Goal: Transaction & Acquisition: Book appointment/travel/reservation

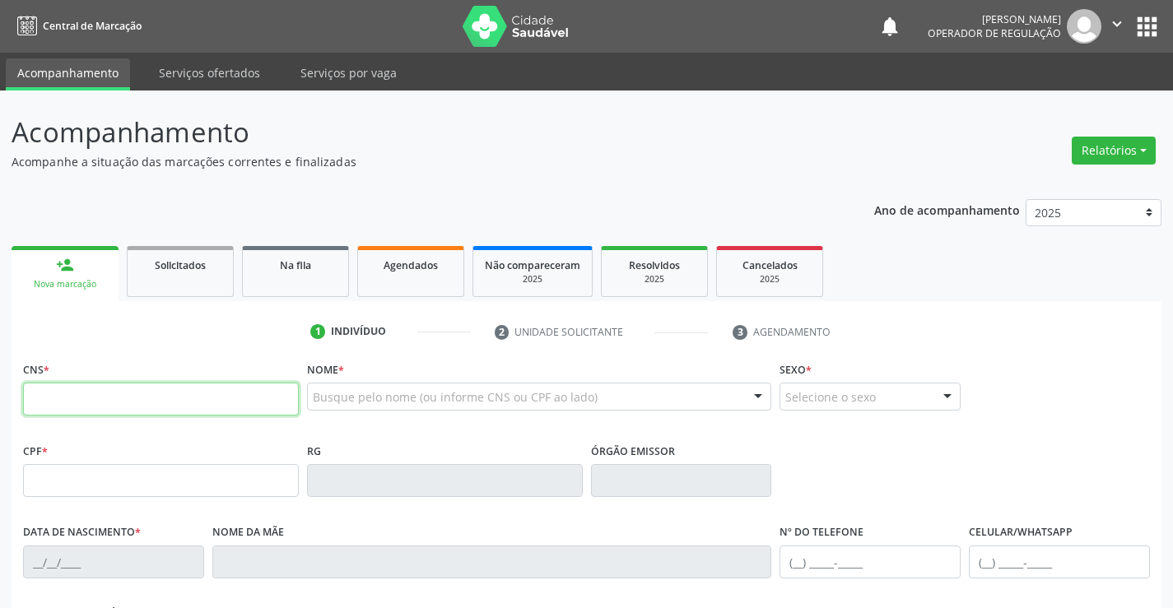
click at [1115, 20] on icon "" at bounding box center [1117, 24] width 18 height 18
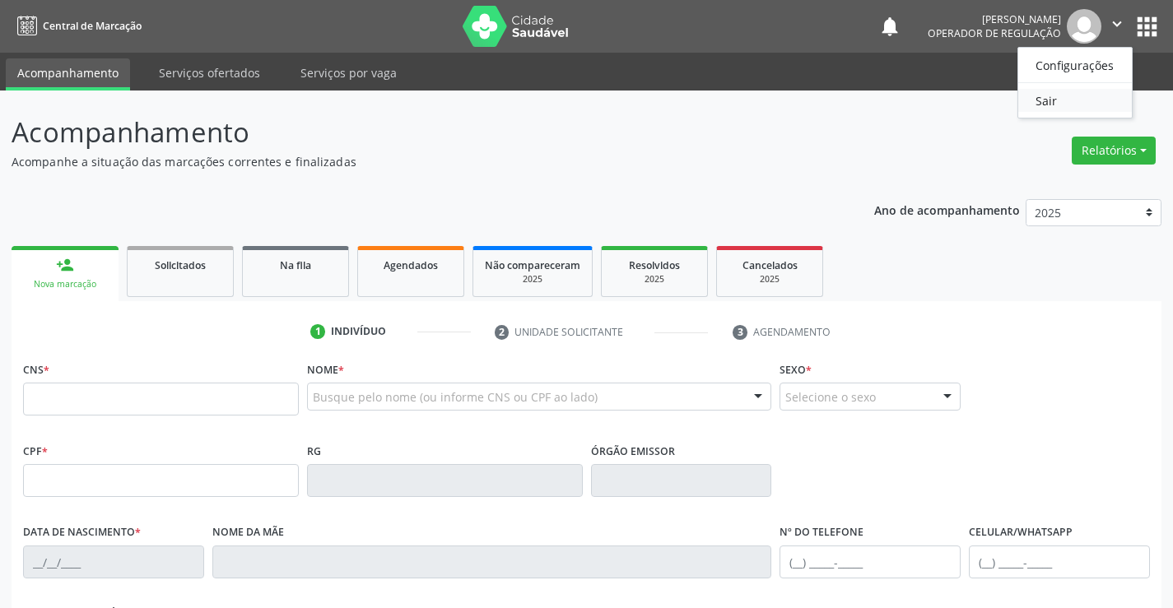
click at [1047, 92] on link "Sair" at bounding box center [1075, 100] width 114 height 23
click at [440, 184] on div "Acompanhamento Acompanhe a situação das marcações correntes e finalizadas Relat…" at bounding box center [587, 496] width 1150 height 769
click at [405, 264] on span "Agendados" at bounding box center [411, 265] width 54 height 14
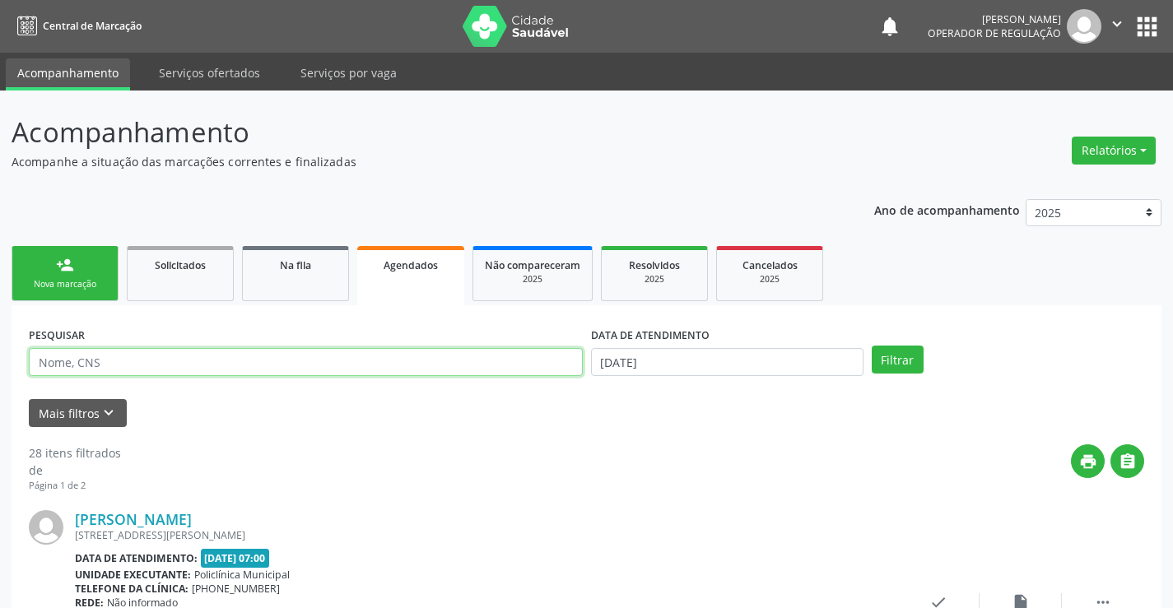
click at [151, 371] on input "text" at bounding box center [306, 362] width 554 height 28
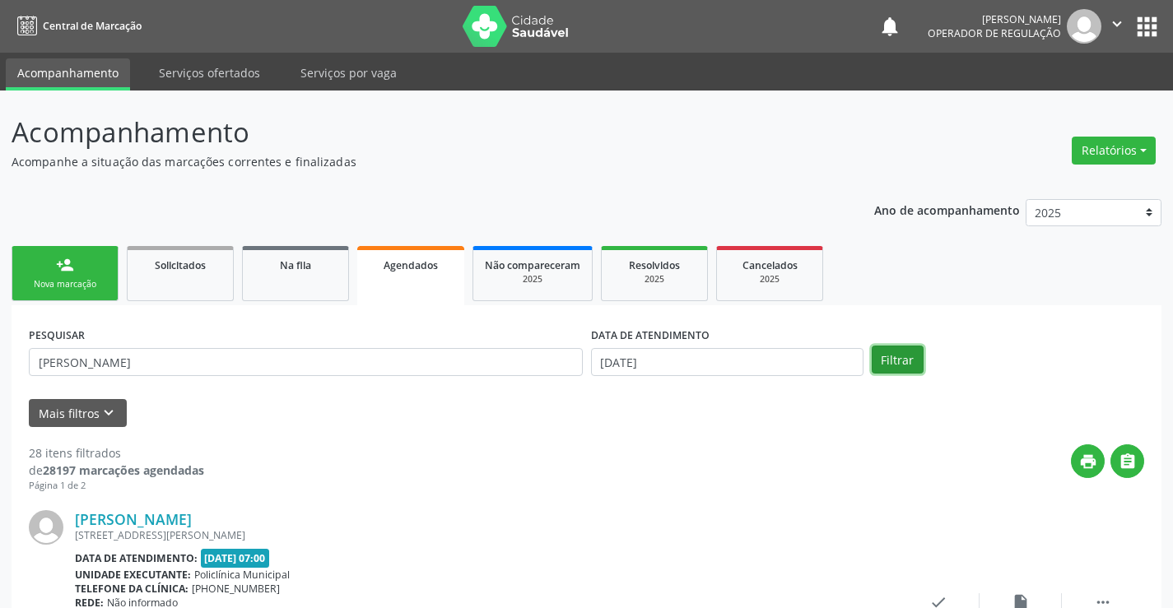
click at [891, 352] on button "Filtrar" at bounding box center [898, 360] width 52 height 28
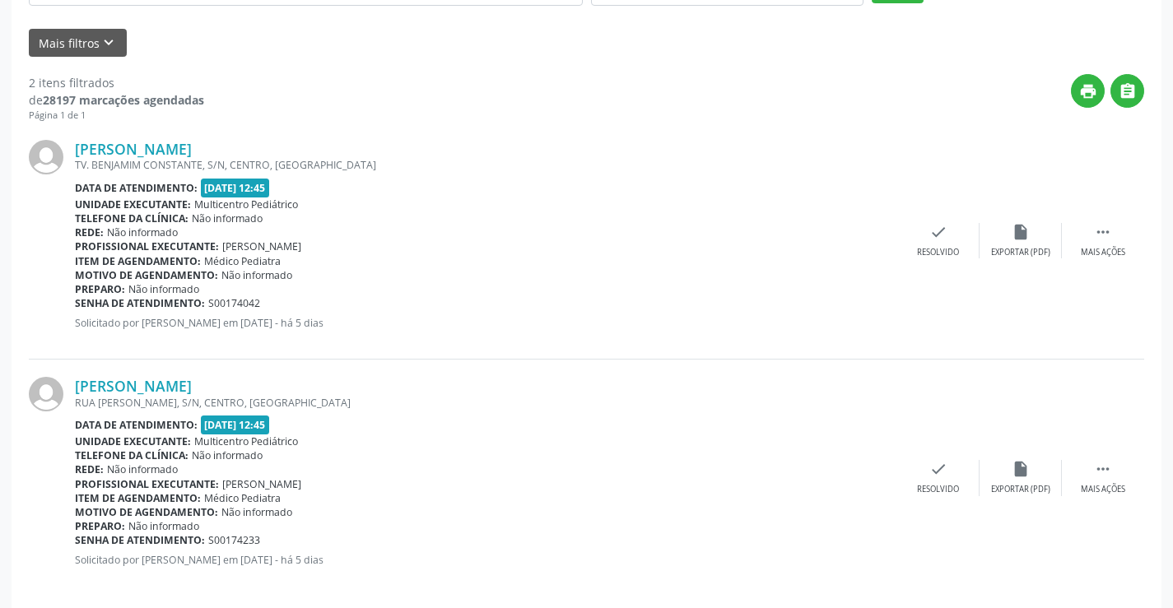
scroll to position [388, 0]
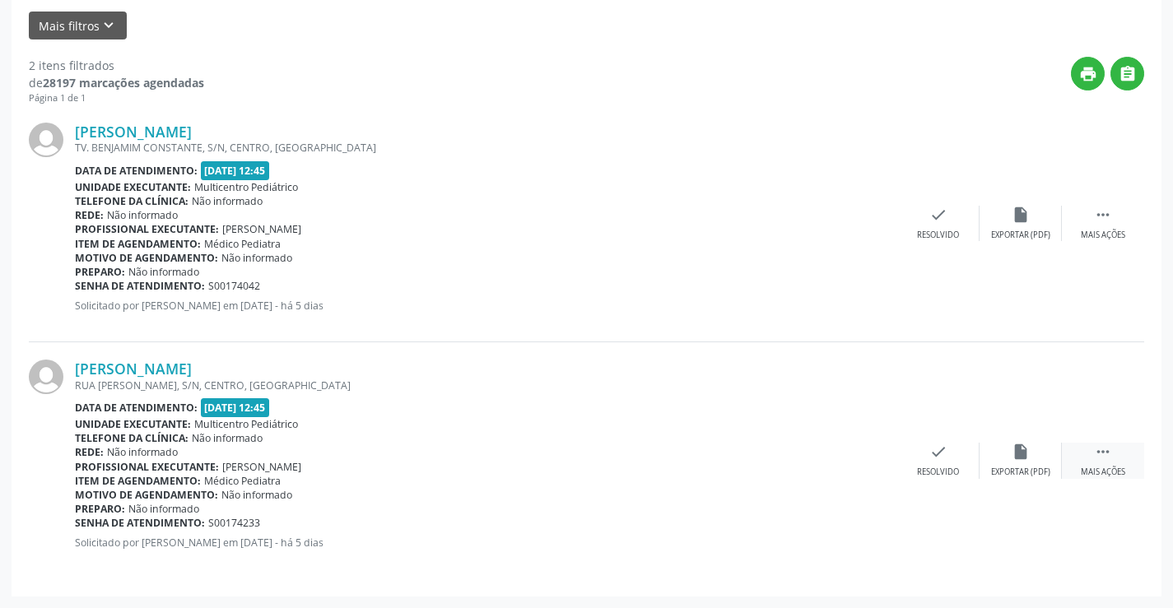
click at [1101, 462] on div " Mais ações" at bounding box center [1103, 460] width 82 height 35
click at [820, 292] on div "Senha de atendimento: S00174042" at bounding box center [486, 286] width 822 height 14
click at [1097, 214] on icon "" at bounding box center [1103, 215] width 18 height 18
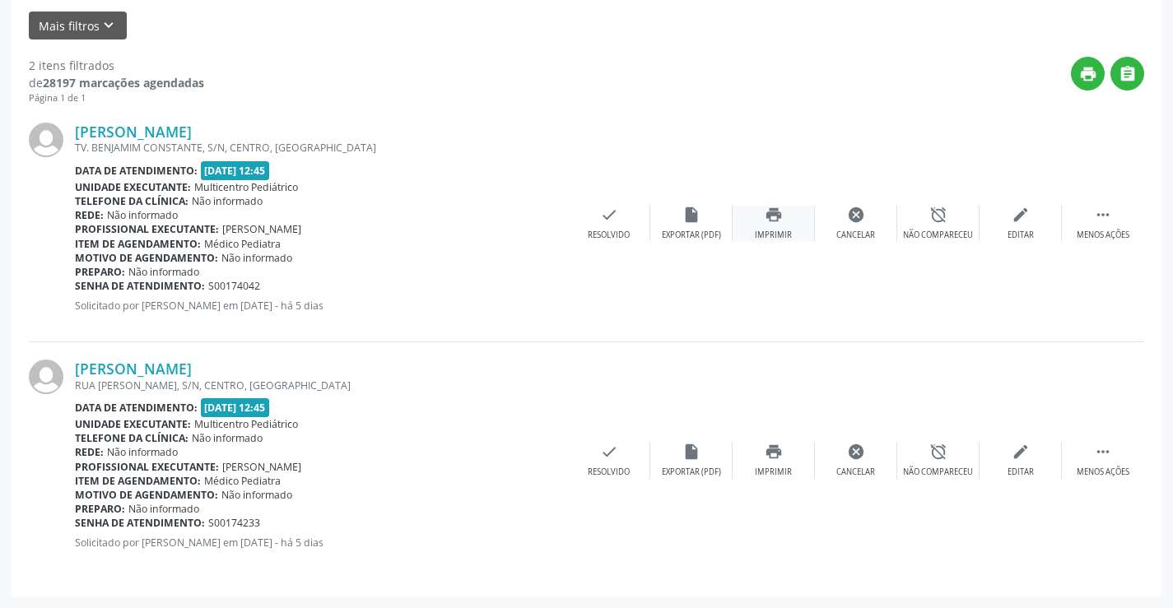
click at [774, 215] on icon "print" at bounding box center [774, 215] width 18 height 18
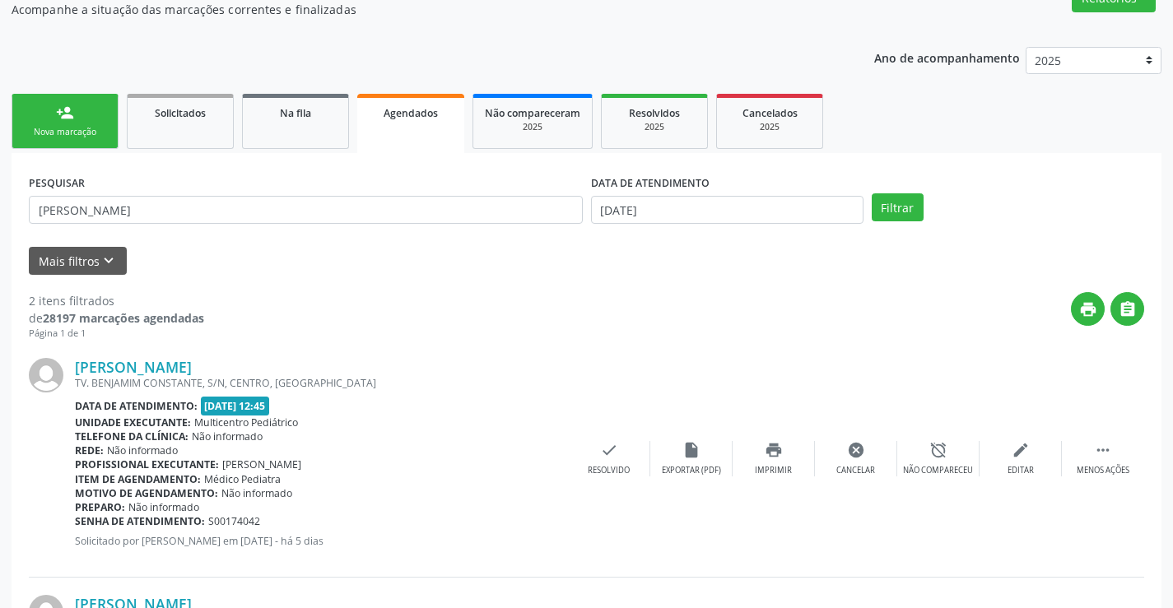
scroll to position [0, 0]
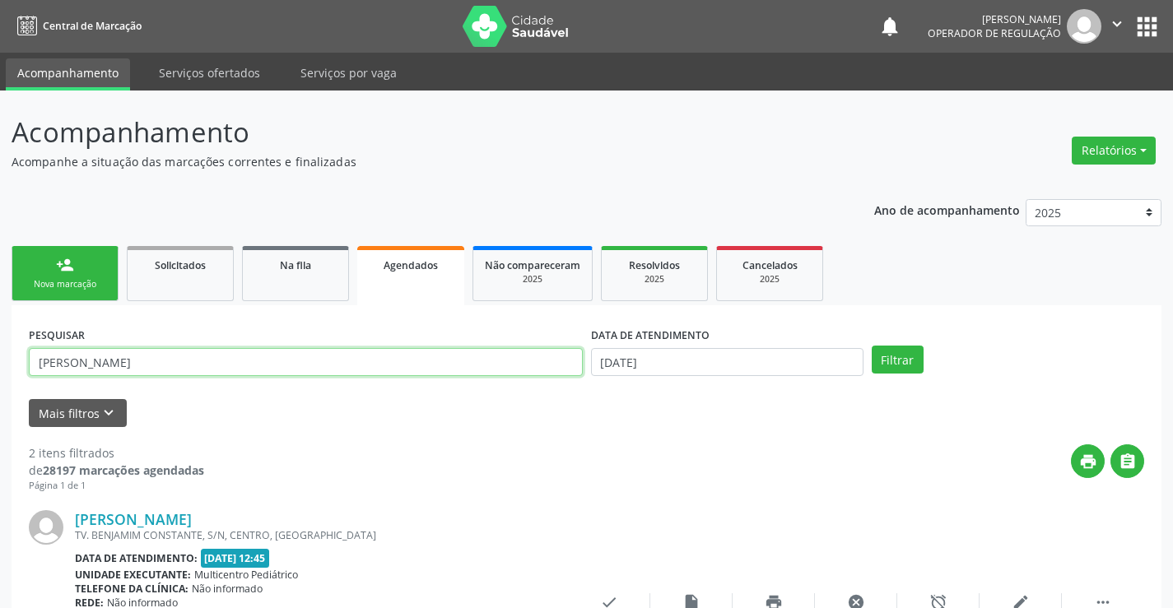
drag, startPoint x: 110, startPoint y: 366, endPoint x: 1, endPoint y: 370, distance: 109.6
click at [1, 370] on div "Acompanhamento Acompanhe a situação das marcações correntes e finalizadas Relat…" at bounding box center [586, 544] width 1173 height 906
type input "B"
type input "BRUNA T"
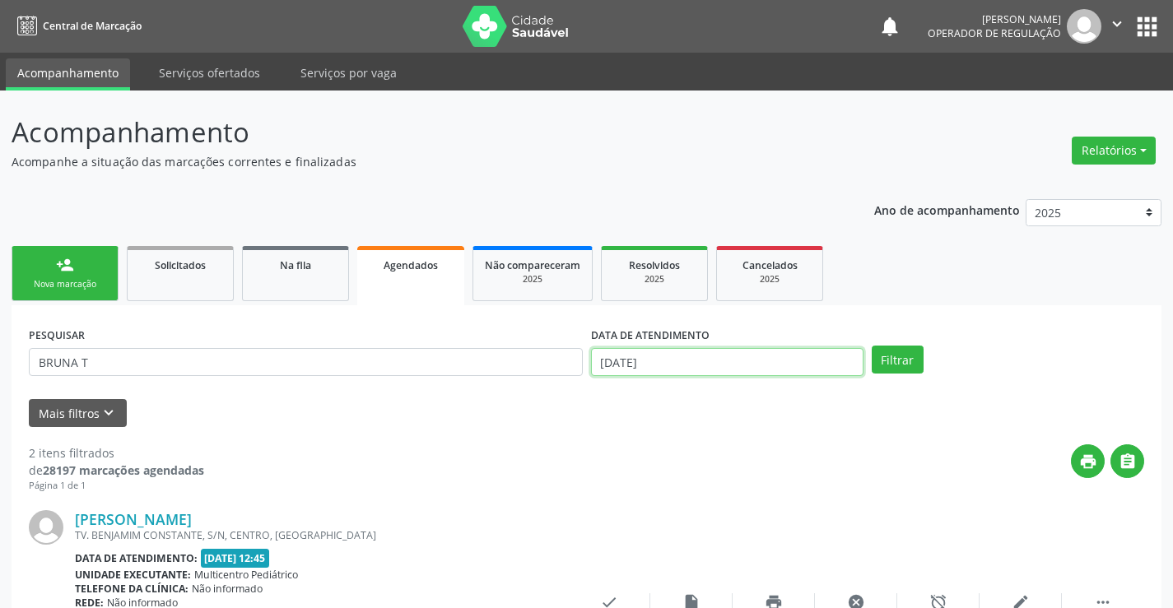
click at [688, 353] on input "[DATE]" at bounding box center [727, 362] width 272 height 28
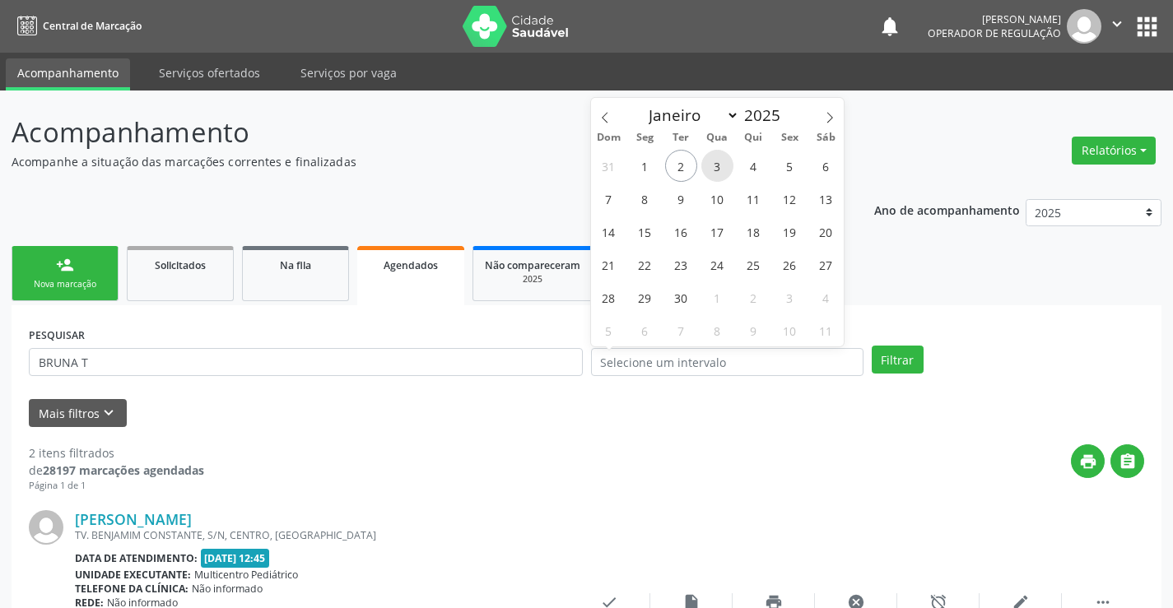
click at [719, 165] on span "3" at bounding box center [717, 166] width 32 height 32
type input "[DATE]"
click at [719, 165] on span "3" at bounding box center [717, 166] width 32 height 32
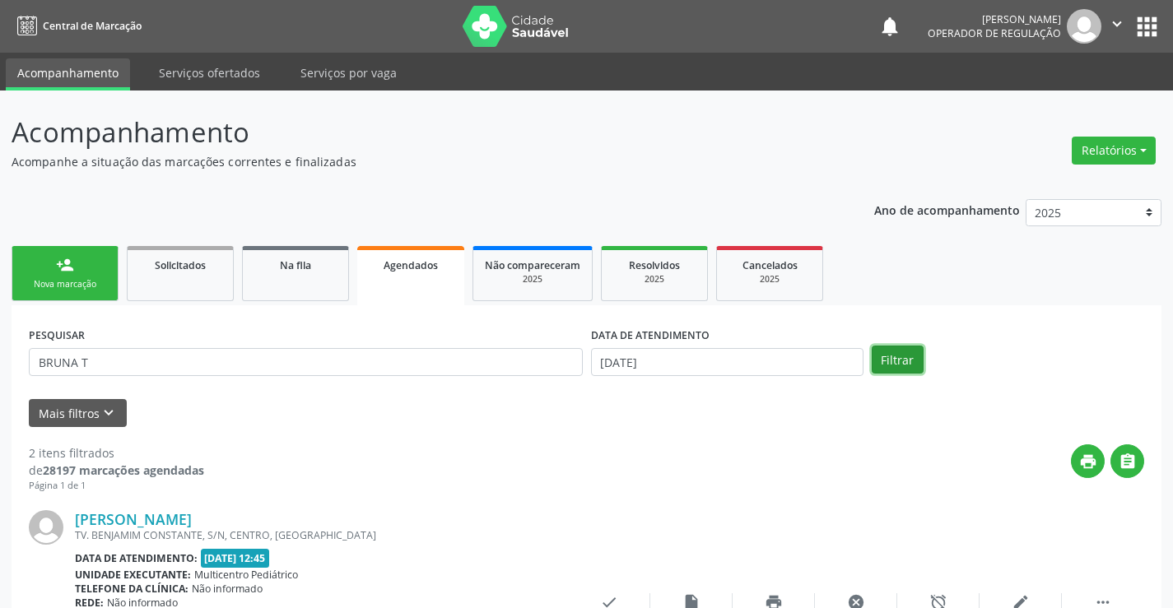
click at [905, 360] on button "Filtrar" at bounding box center [898, 360] width 52 height 28
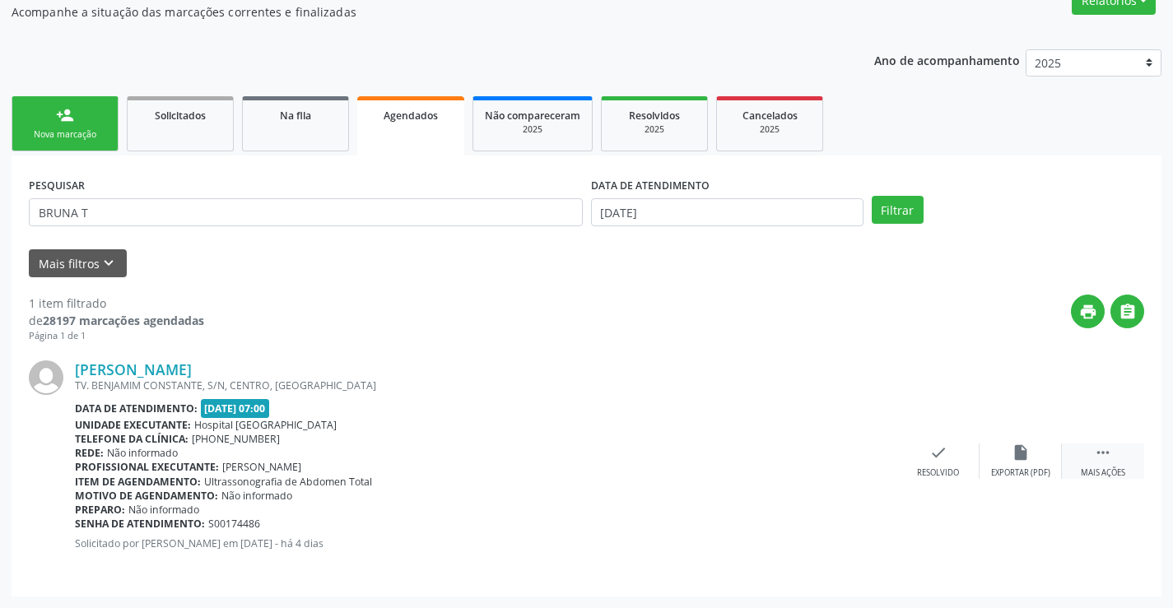
click at [1120, 453] on div " Mais ações" at bounding box center [1103, 461] width 82 height 35
click at [772, 470] on div "Imprimir" at bounding box center [773, 474] width 37 height 12
click at [622, 40] on div "Ano de acompanhamento 2025 2024 2023 person_add Nova marcação Solicitados Na fi…" at bounding box center [587, 318] width 1150 height 560
click at [297, 130] on link "Na fila" at bounding box center [295, 123] width 107 height 55
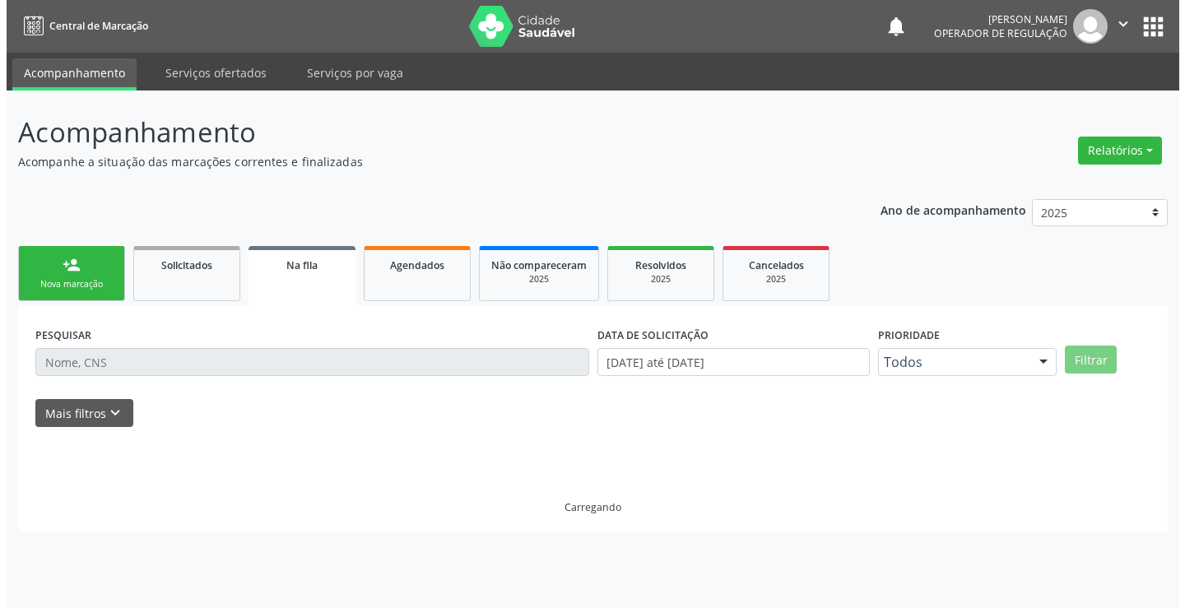
scroll to position [0, 0]
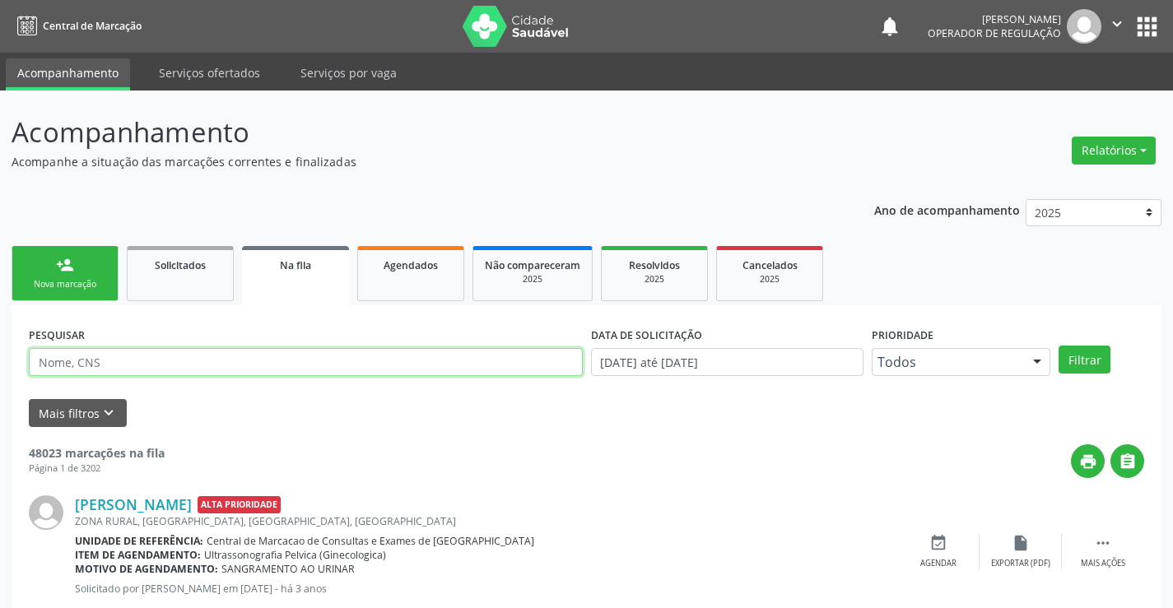
click at [160, 368] on input "text" at bounding box center [306, 362] width 554 height 28
type input "708205143265647"
click at [1059, 346] on button "Filtrar" at bounding box center [1085, 360] width 52 height 28
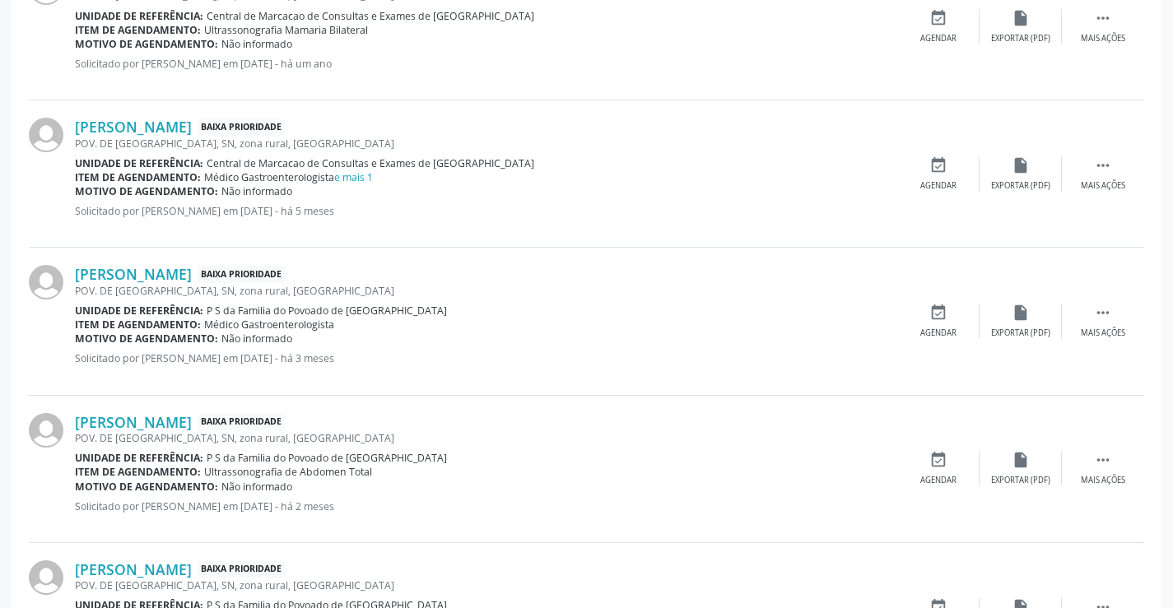
scroll to position [650, 0]
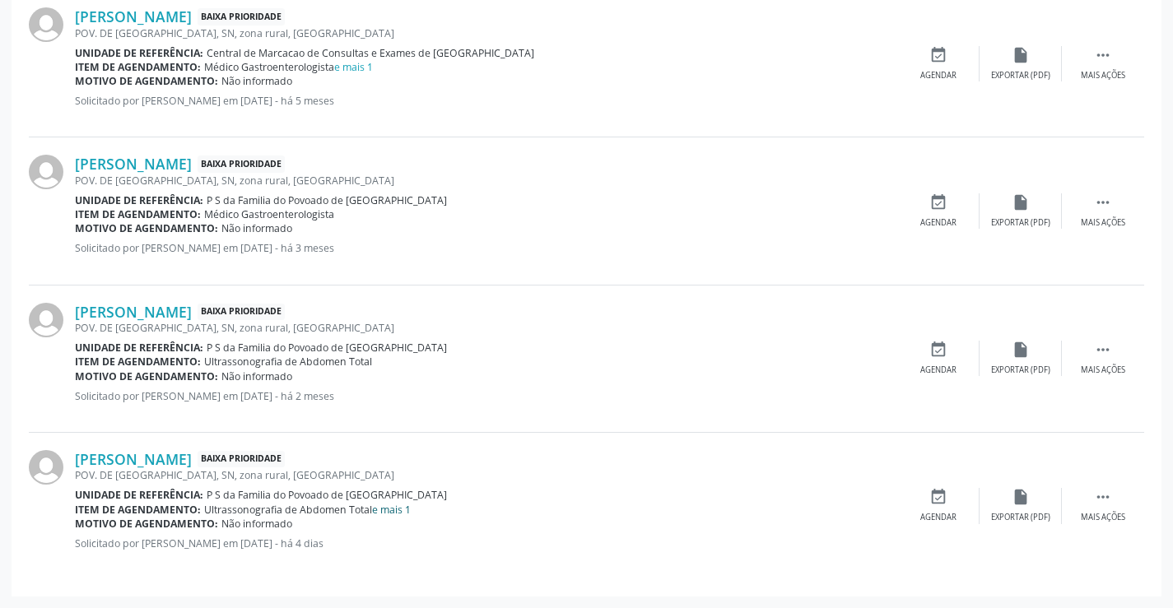
click at [407, 510] on link "e mais 1" at bounding box center [391, 510] width 39 height 14
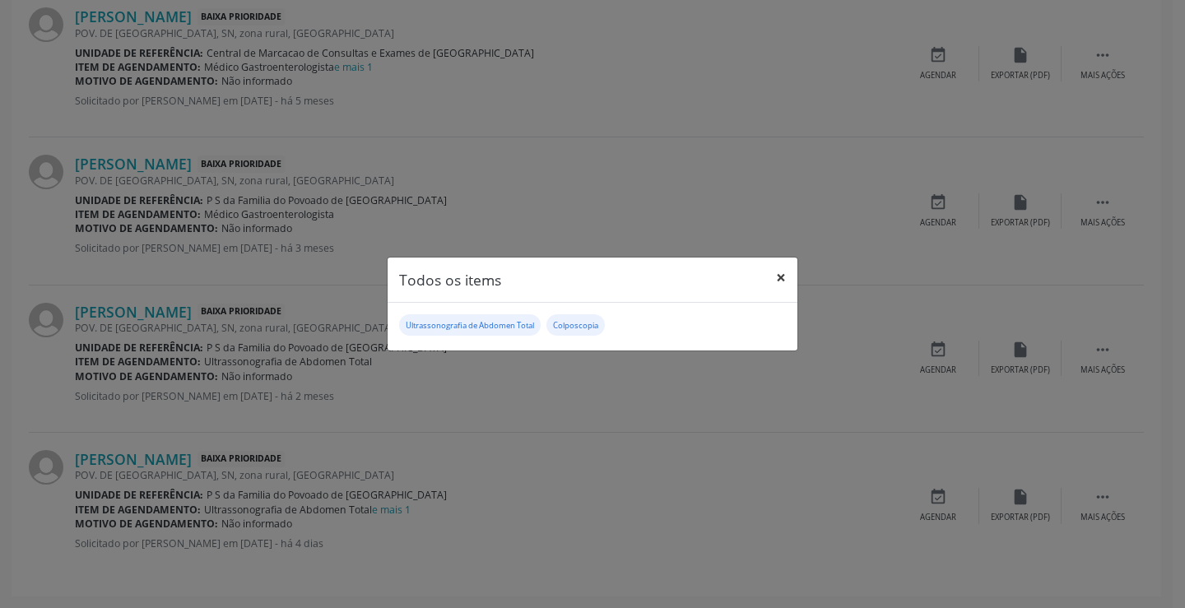
drag, startPoint x: 785, startPoint y: 276, endPoint x: 788, endPoint y: 286, distance: 11.0
click at [785, 277] on button "×" at bounding box center [781, 278] width 33 height 40
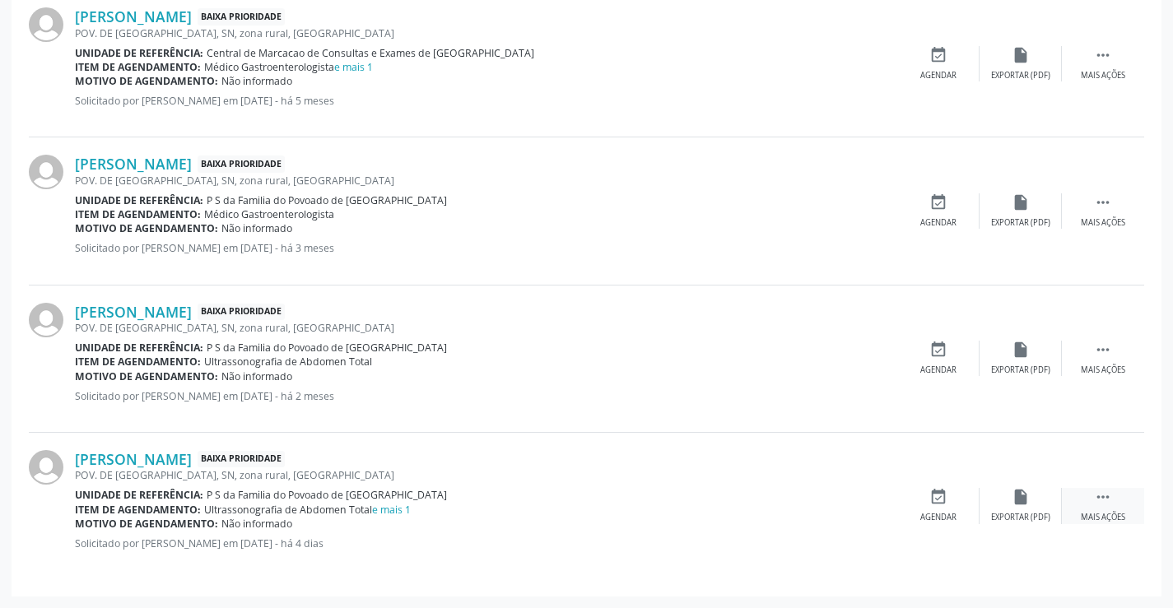
click at [1119, 492] on div " Mais ações" at bounding box center [1103, 505] width 82 height 35
click at [1016, 490] on icon "edit" at bounding box center [1021, 497] width 18 height 18
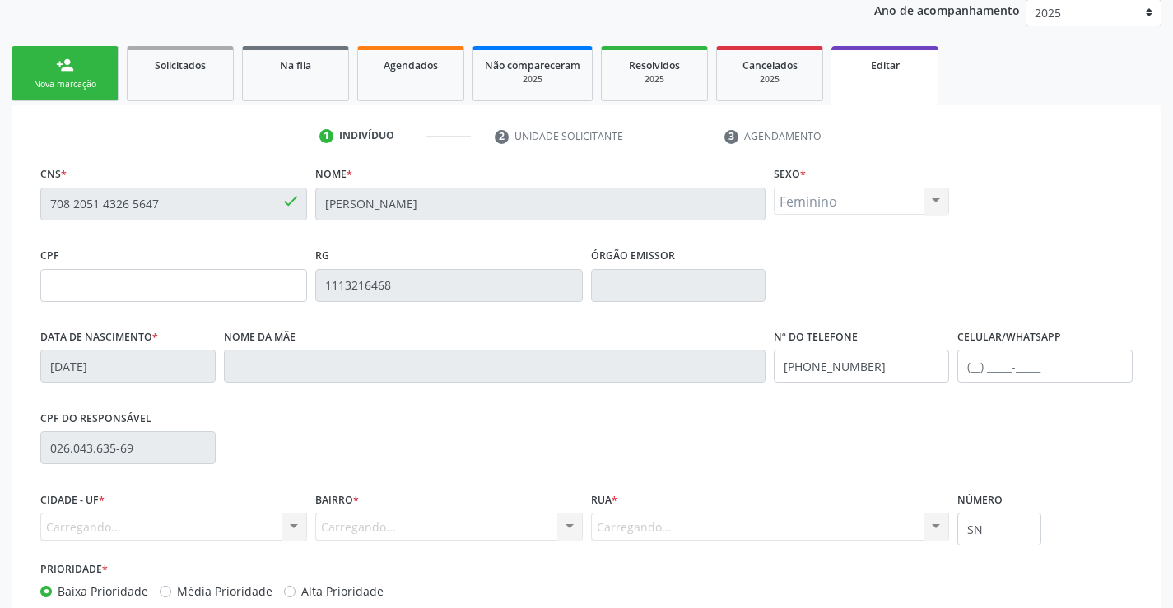
scroll to position [306, 0]
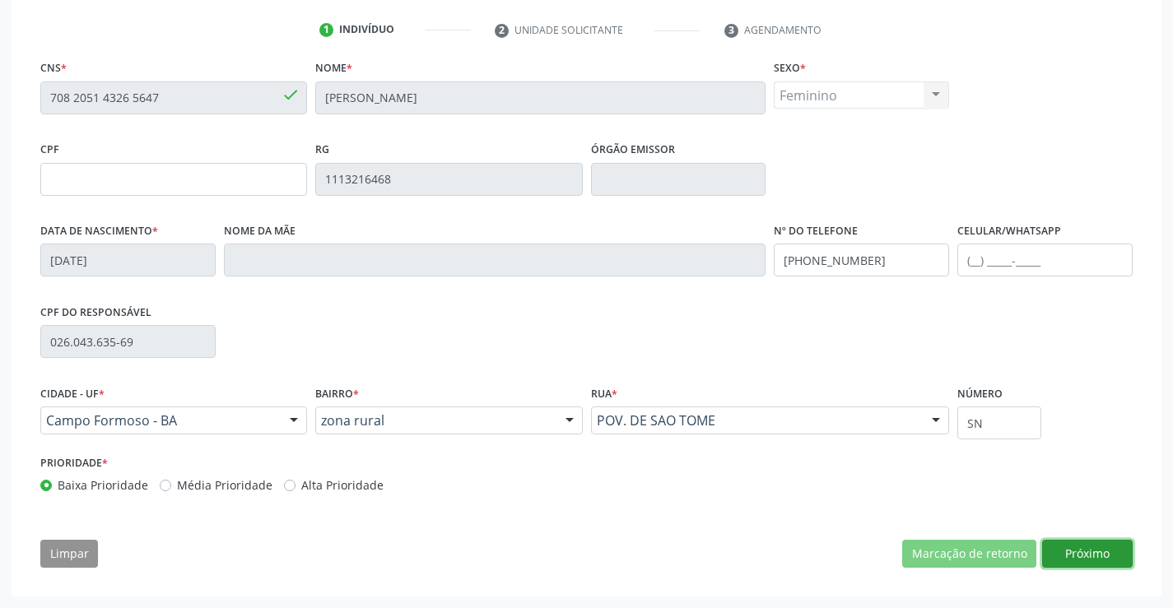
click at [1083, 552] on button "Próximo" at bounding box center [1087, 554] width 91 height 28
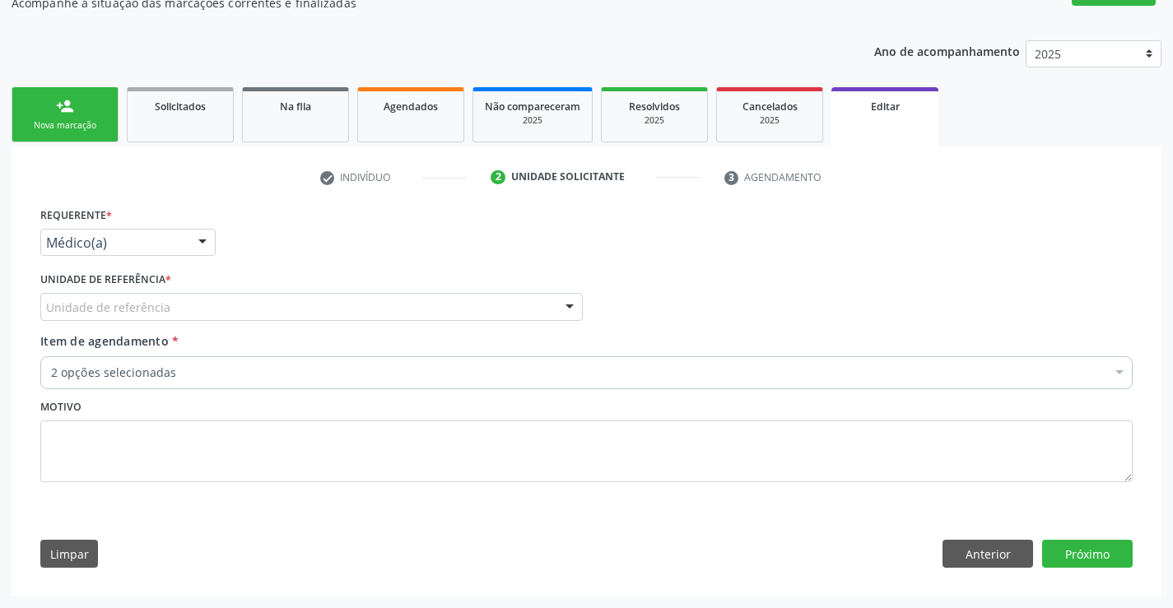
scroll to position [159, 0]
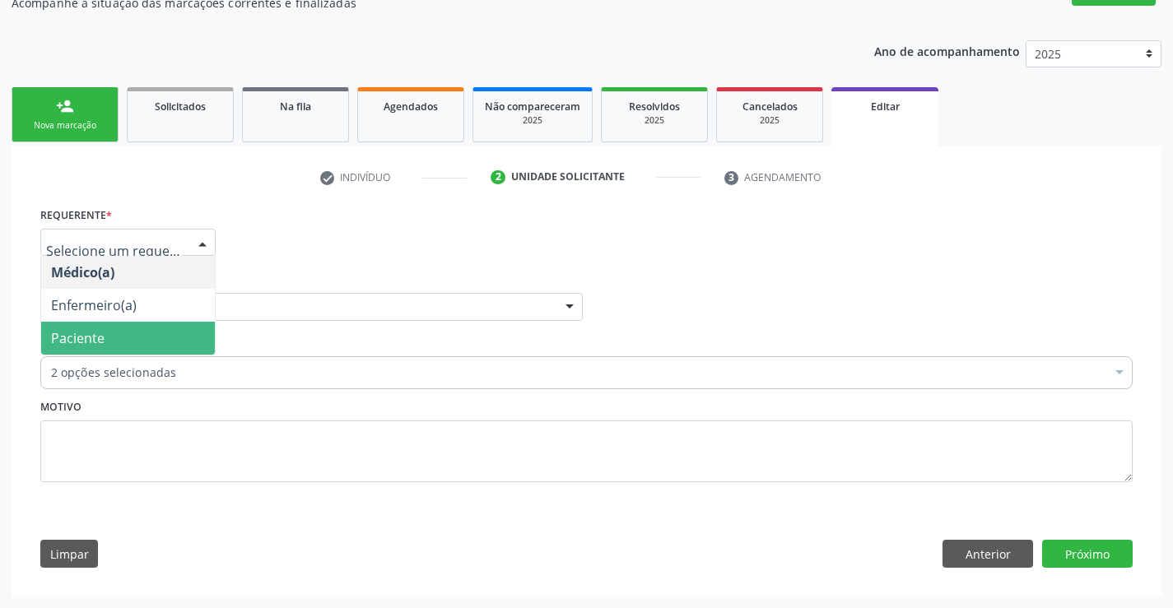
click at [80, 352] on span "Paciente" at bounding box center [128, 338] width 174 height 33
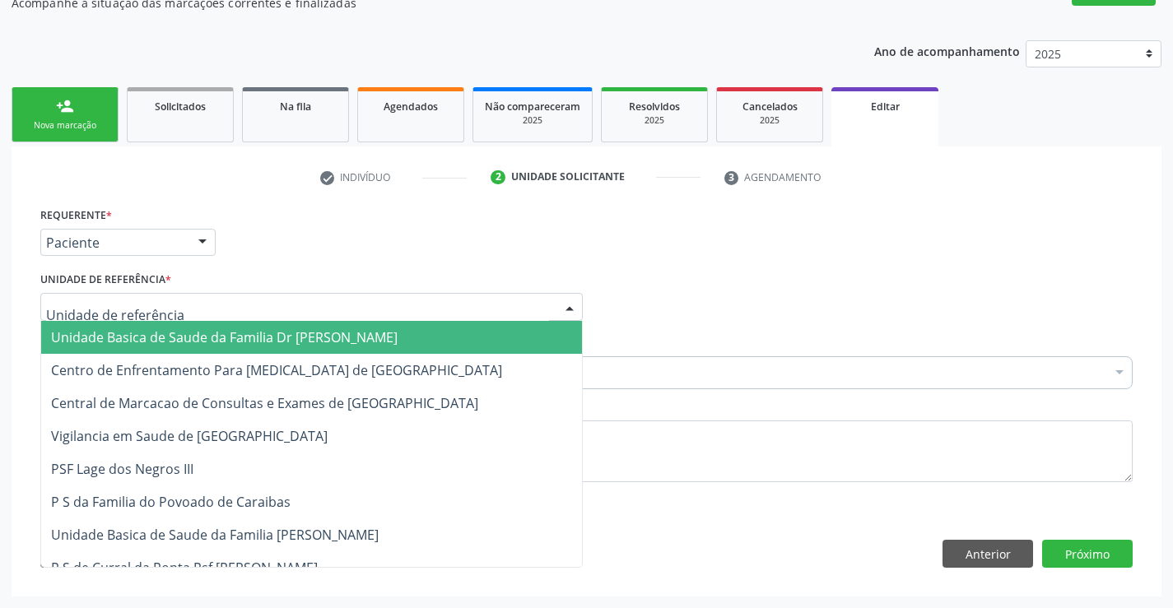
click at [235, 296] on div at bounding box center [311, 307] width 542 height 28
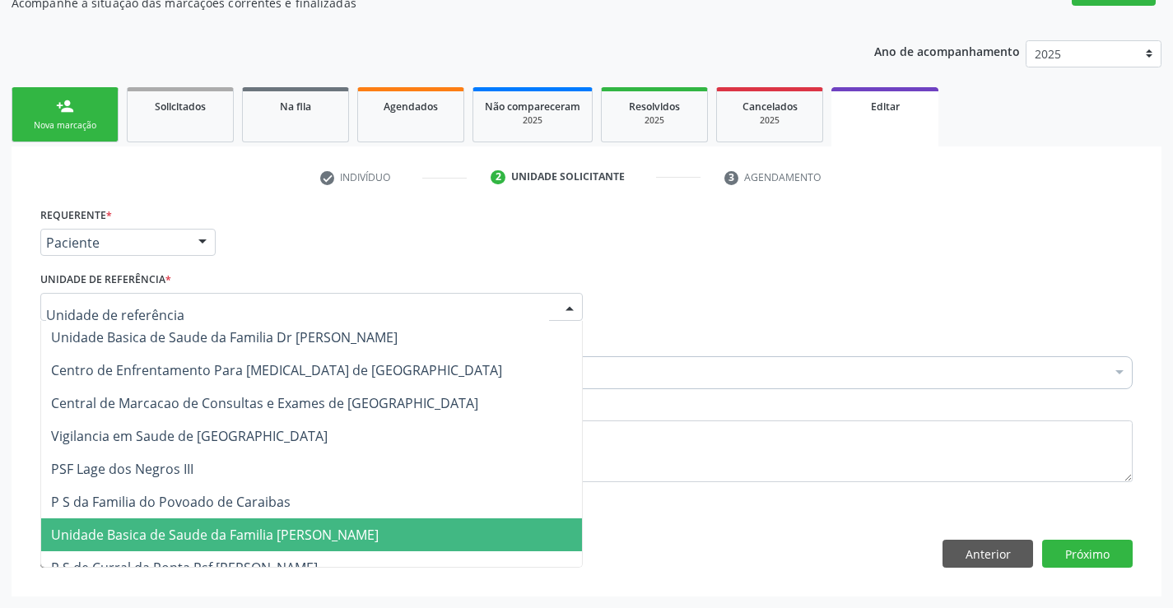
click at [338, 544] on span "Unidade Basica de Saude da Familia [PERSON_NAME]" at bounding box center [311, 535] width 541 height 33
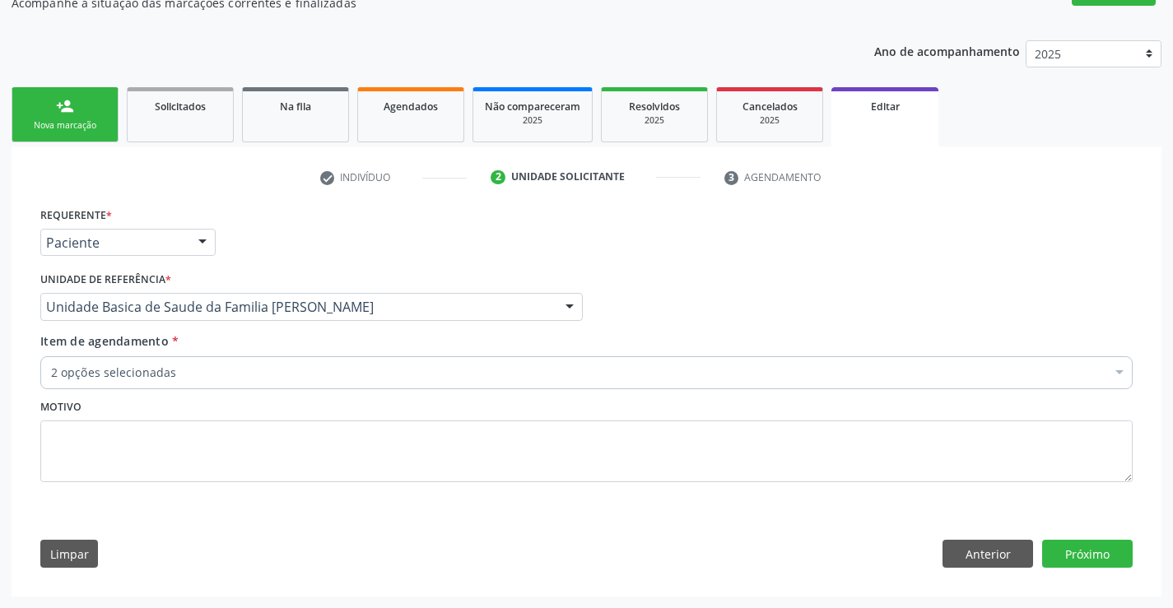
click at [435, 359] on div "2 opções selecionadas" at bounding box center [586, 372] width 1092 height 33
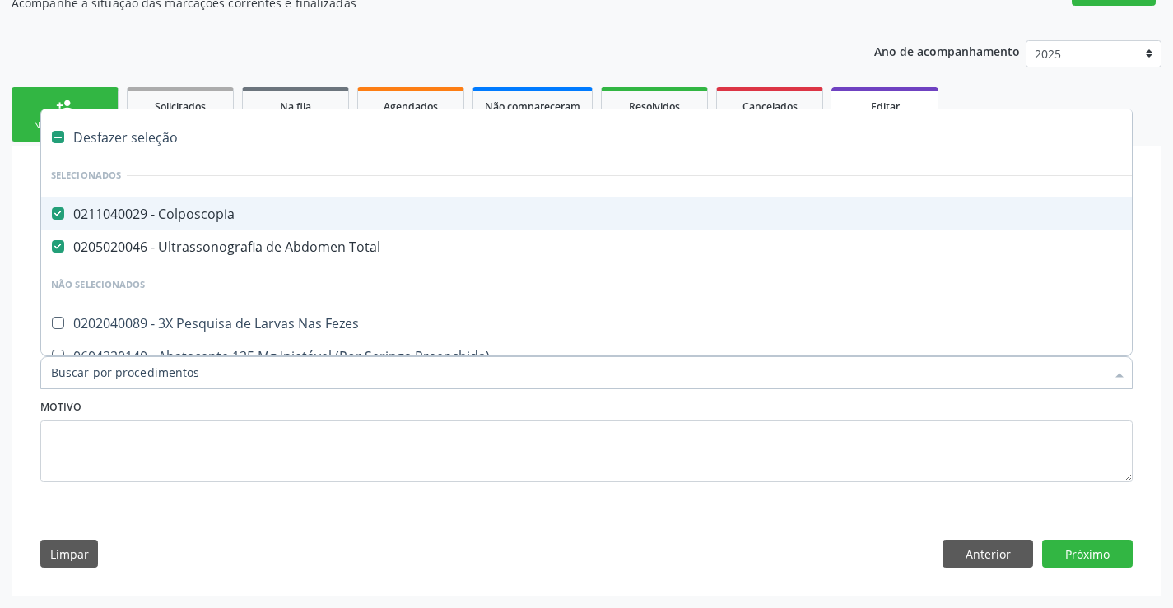
click at [212, 213] on div "0211040029 - Colposcopia" at bounding box center [692, 213] width 1282 height 13
click at [470, 40] on div "Ano de acompanhamento 2025 2024 2023 person_add Nova marcação Solicitados Na fi…" at bounding box center [587, 313] width 1150 height 568
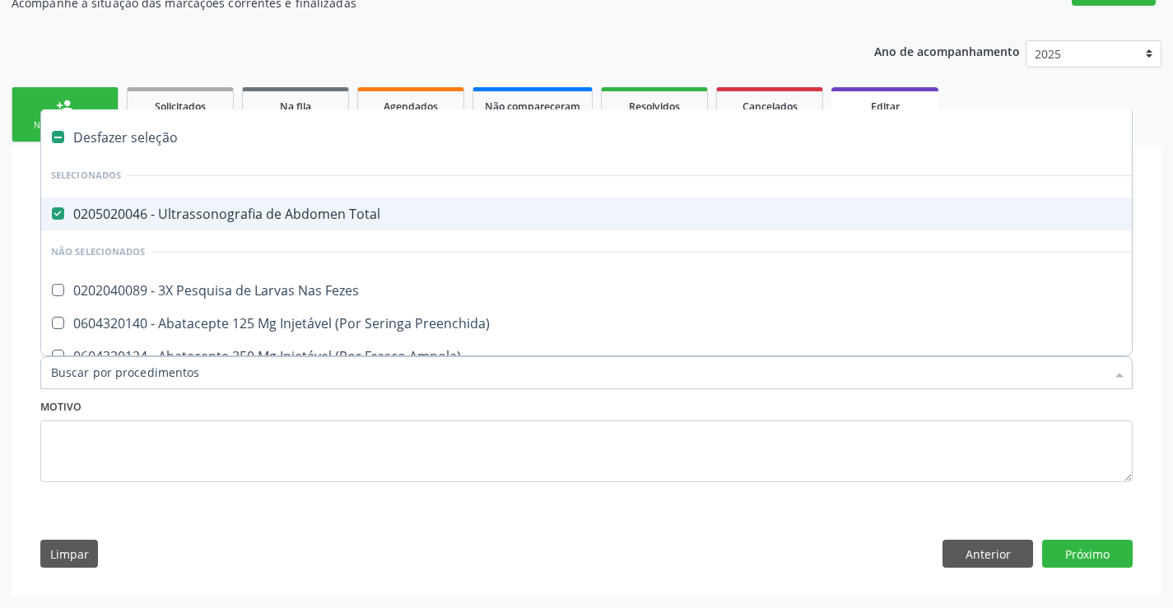
click at [274, 207] on div "0205020046 - Ultrassonografia de Abdomen Total" at bounding box center [692, 213] width 1282 height 13
checkbox Total "false"
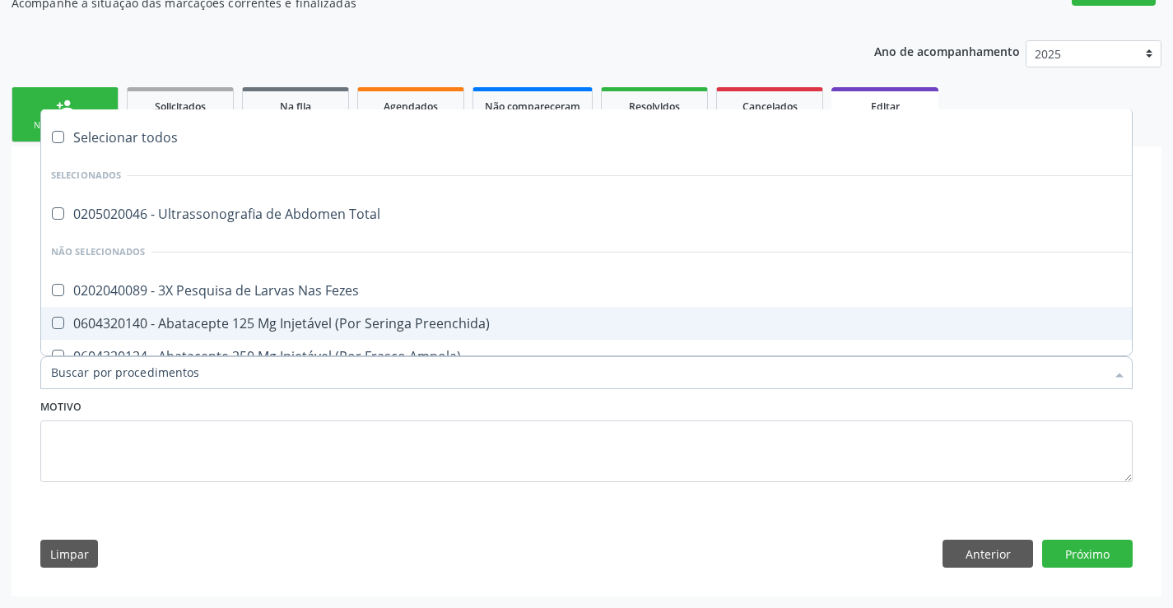
click at [229, 382] on input "Item de agendamento *" at bounding box center [578, 372] width 1055 height 33
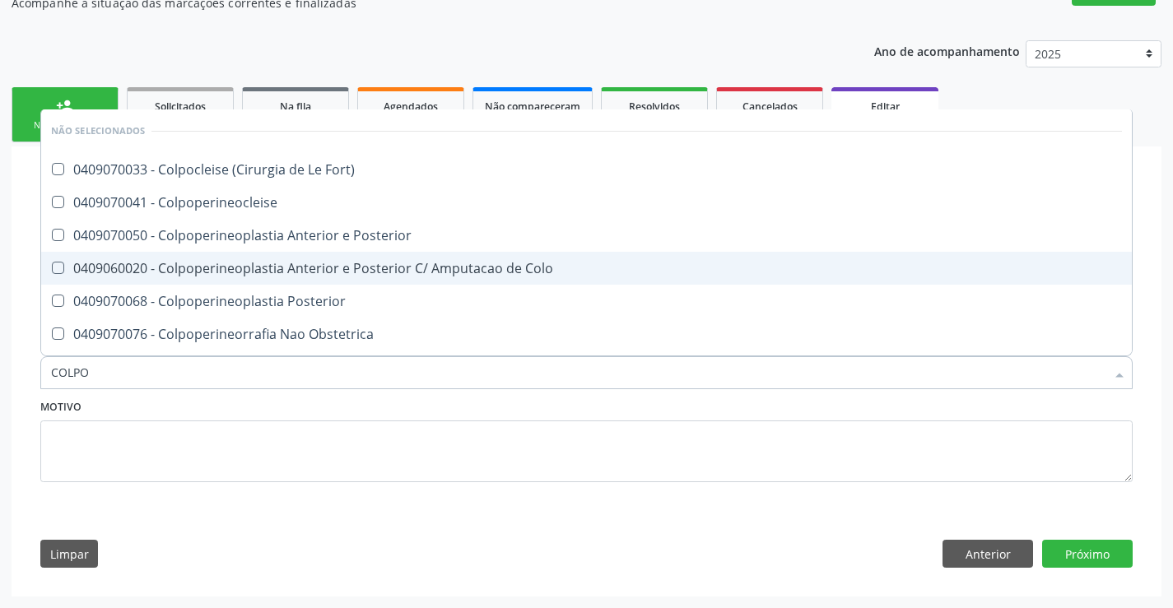
type input "COLPOS"
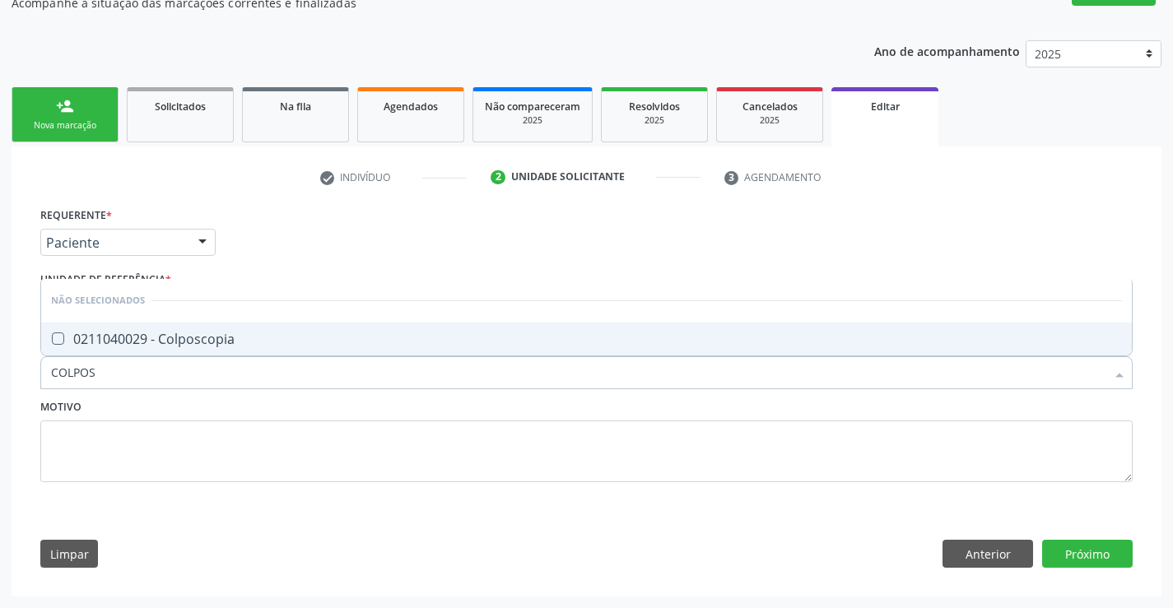
click at [198, 335] on div "0211040029 - Colposcopia" at bounding box center [586, 339] width 1071 height 13
checkbox Colposcopia "true"
click at [1106, 552] on button "Próximo" at bounding box center [1087, 554] width 91 height 28
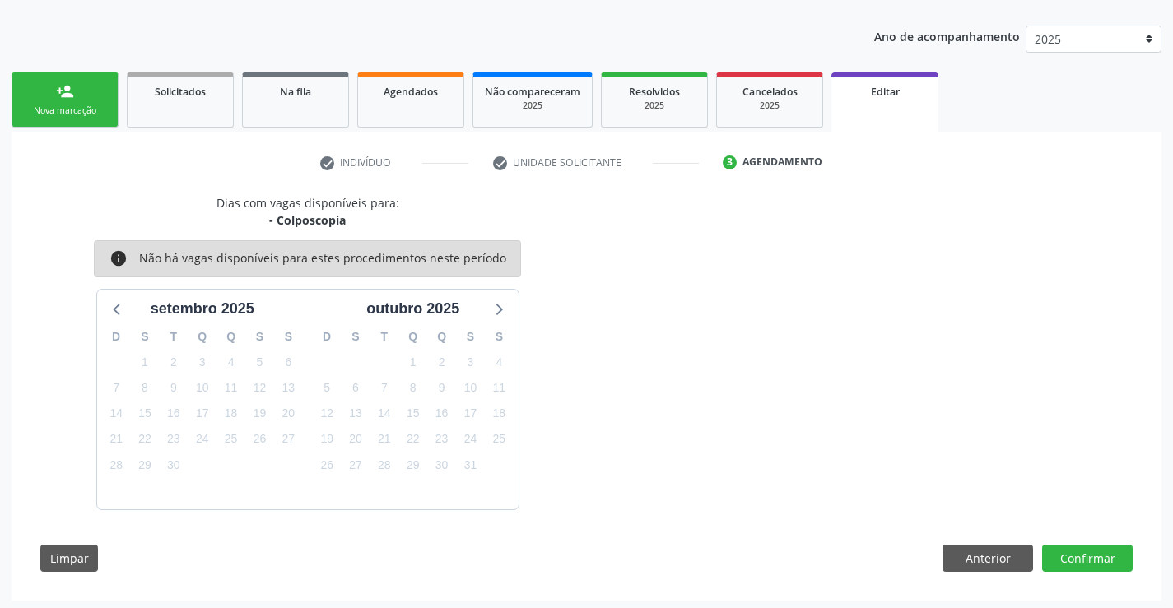
scroll to position [178, 0]
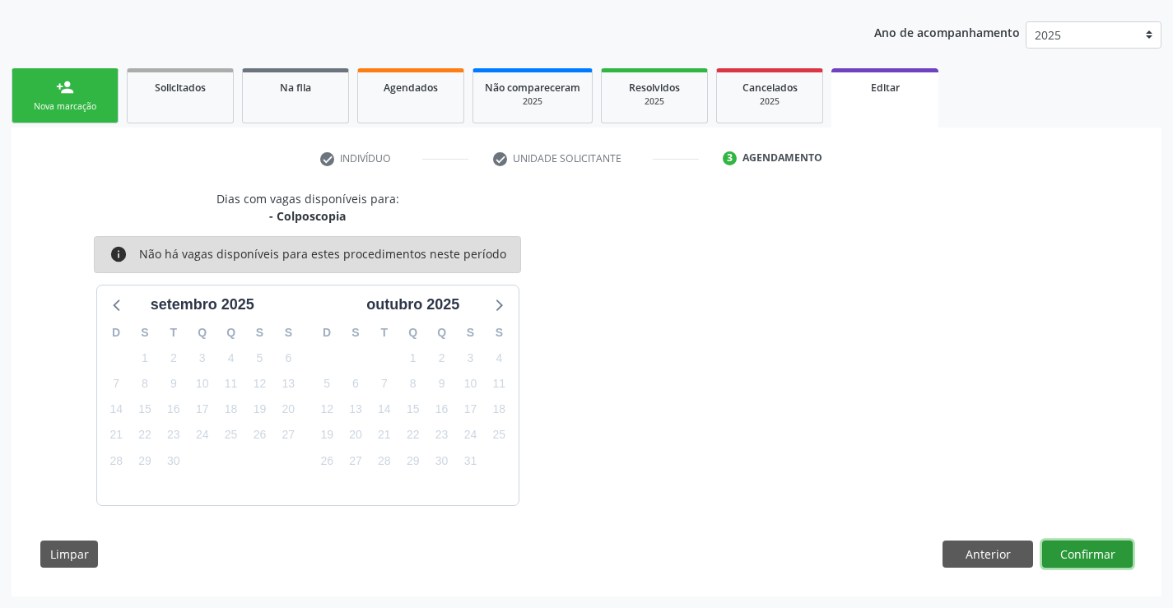
click at [1093, 552] on button "Confirmar" at bounding box center [1087, 555] width 91 height 28
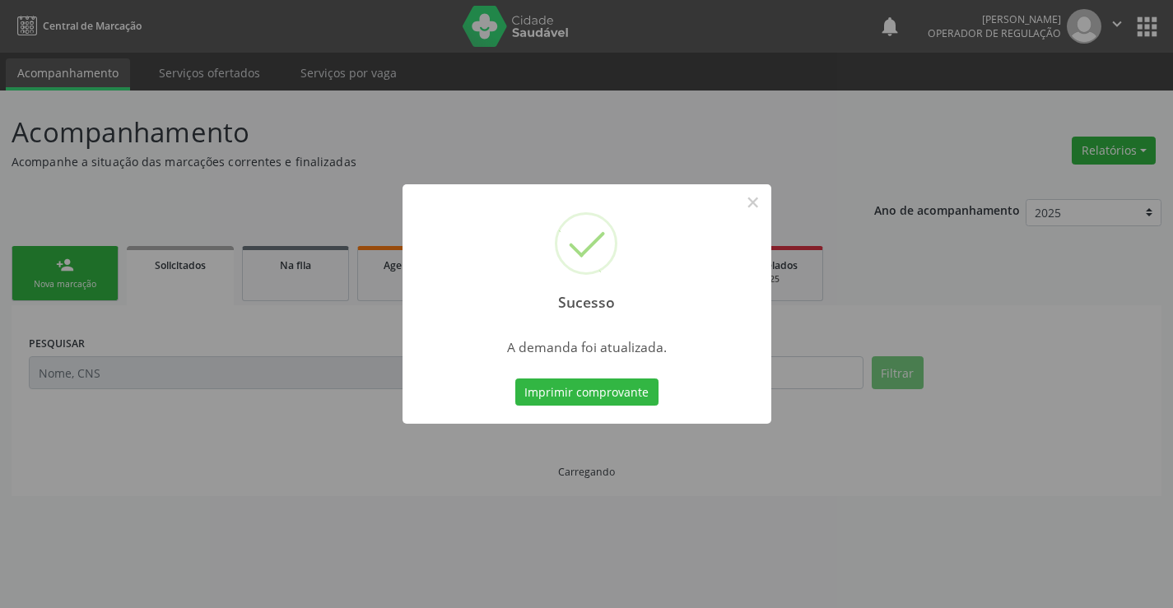
scroll to position [0, 0]
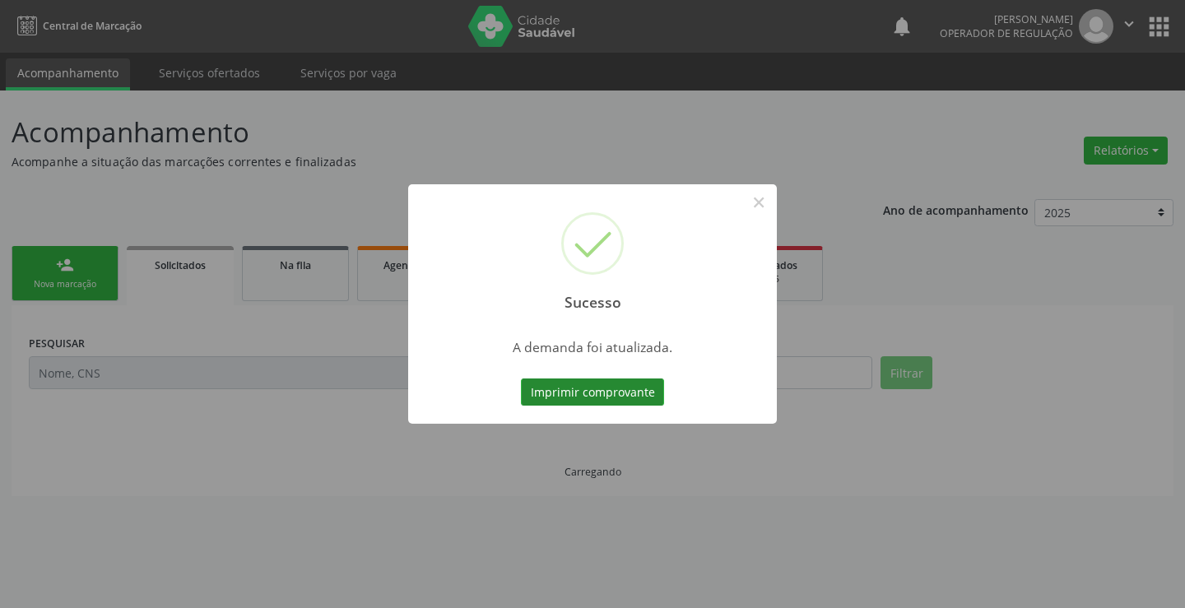
click at [619, 384] on button "Imprimir comprovante" at bounding box center [592, 393] width 143 height 28
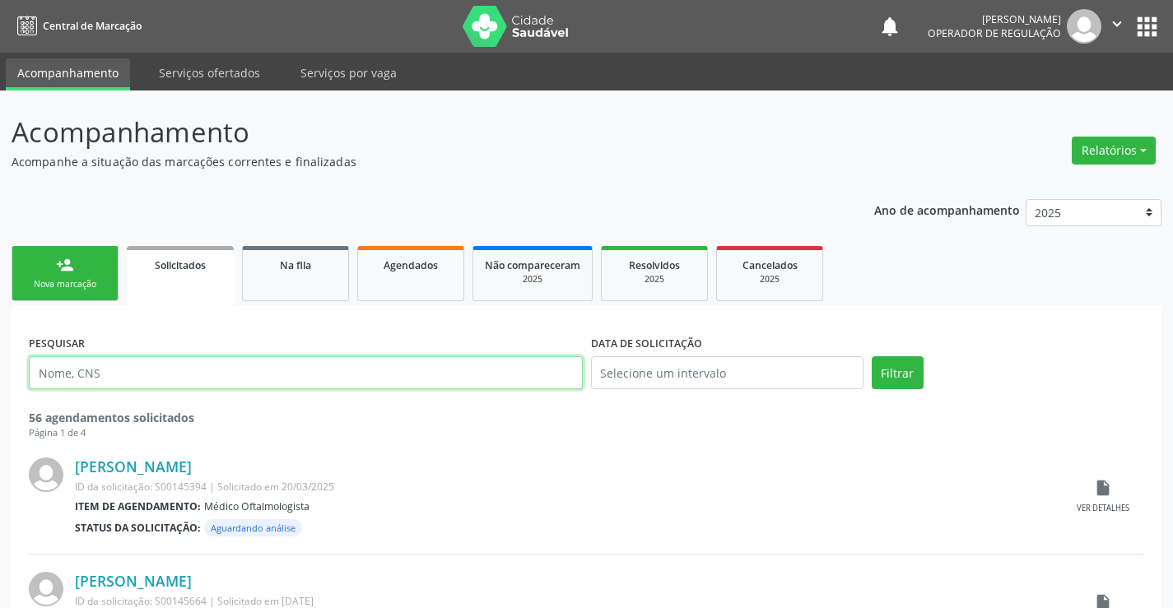
click at [117, 386] on input "text" at bounding box center [306, 372] width 554 height 33
click at [68, 260] on div "person_add" at bounding box center [65, 265] width 18 height 18
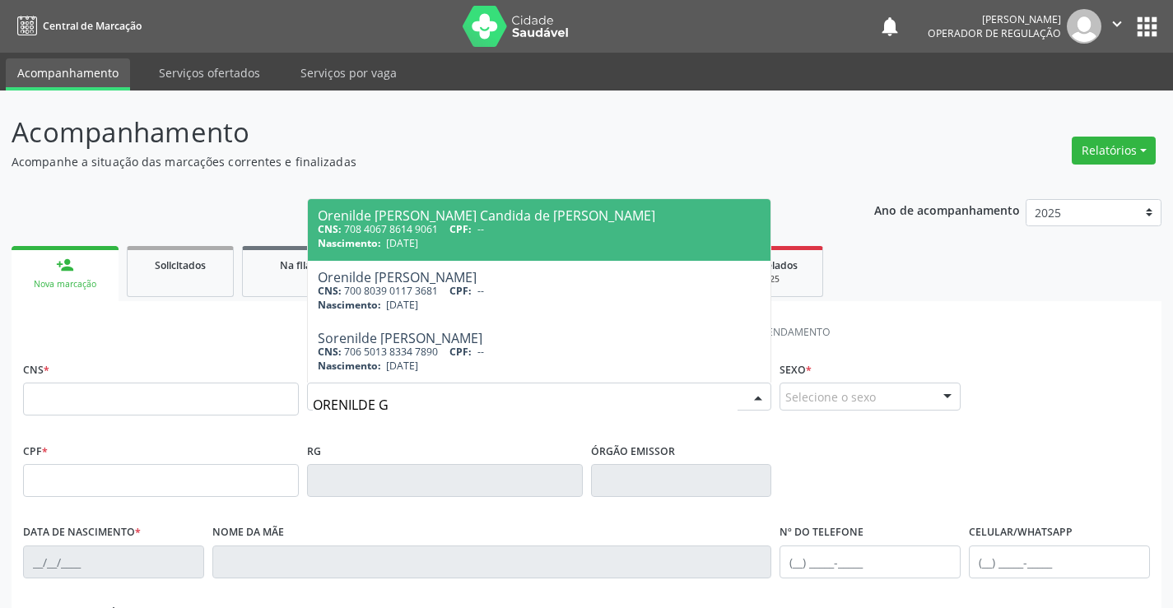
type input "ORENILDE GO"
type input "708 4067 8614 9061"
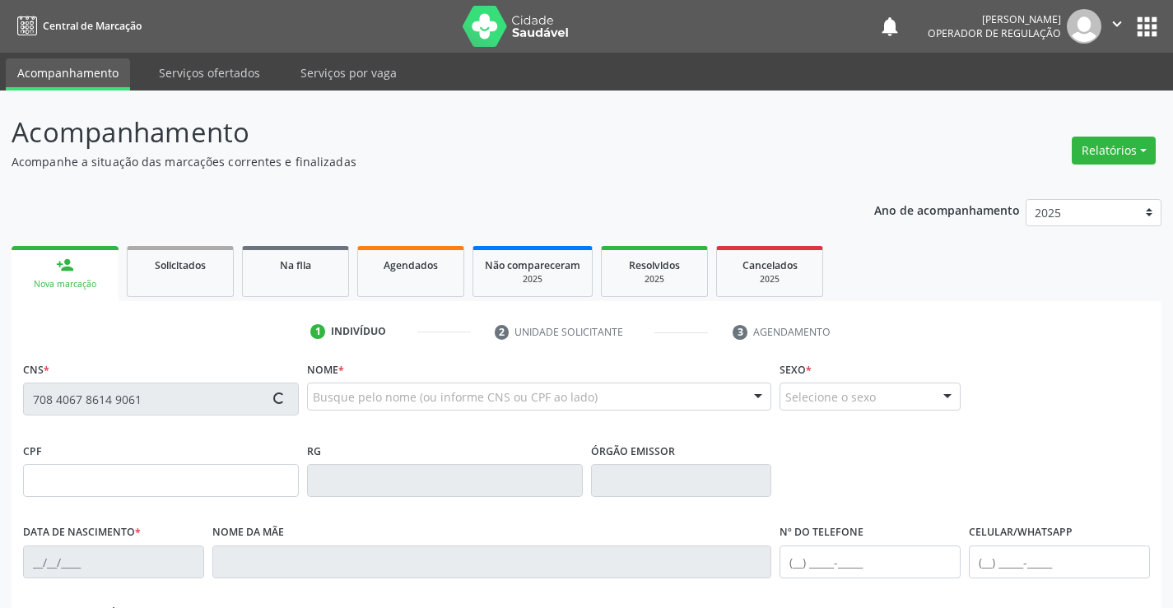
type input "[DATE]"
type input "[PHONE_NUMBER]"
type input "S/N"
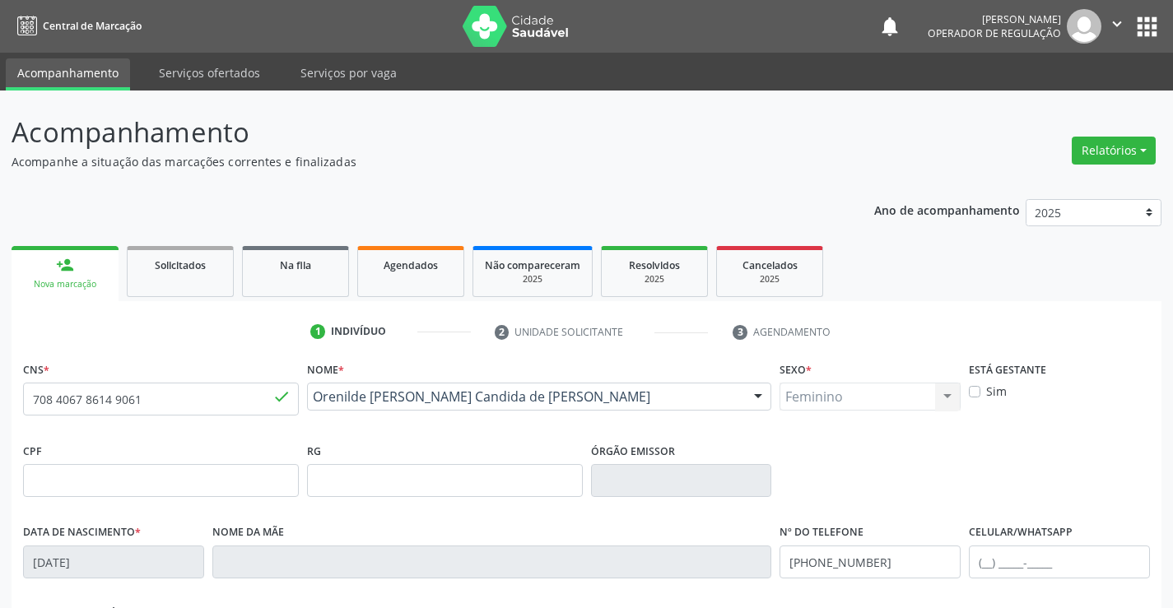
click at [52, 273] on link "person_add Nova marcação" at bounding box center [65, 273] width 107 height 55
click at [56, 64] on link "Acompanhamento" at bounding box center [68, 74] width 124 height 32
click at [68, 75] on link "Acompanhamento" at bounding box center [68, 74] width 124 height 32
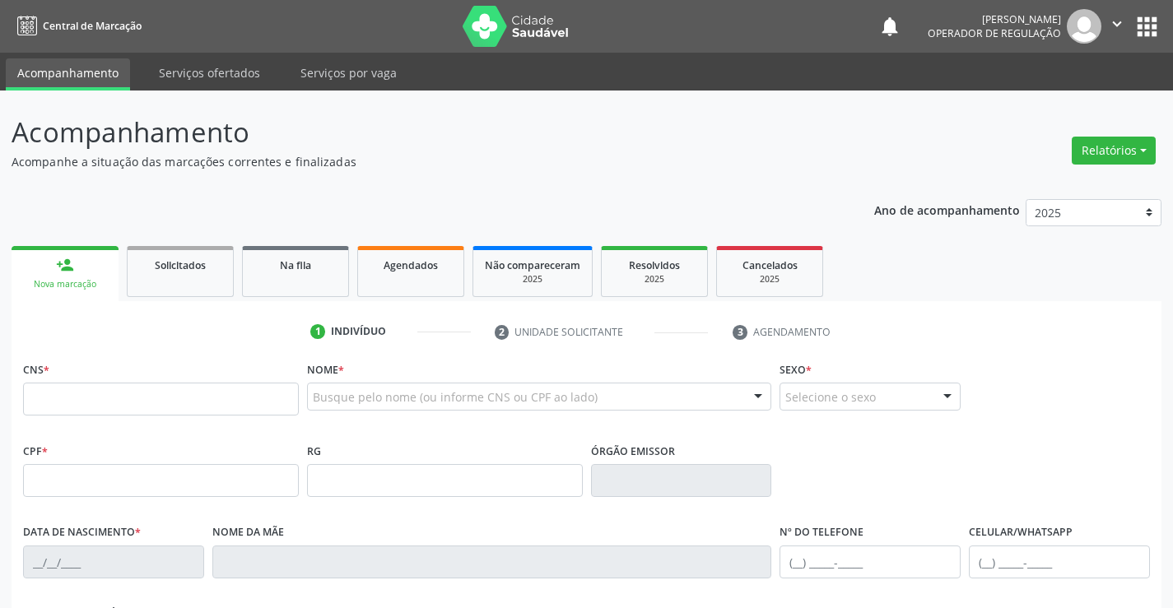
click at [585, 147] on p "Acompanhamento" at bounding box center [414, 132] width 805 height 41
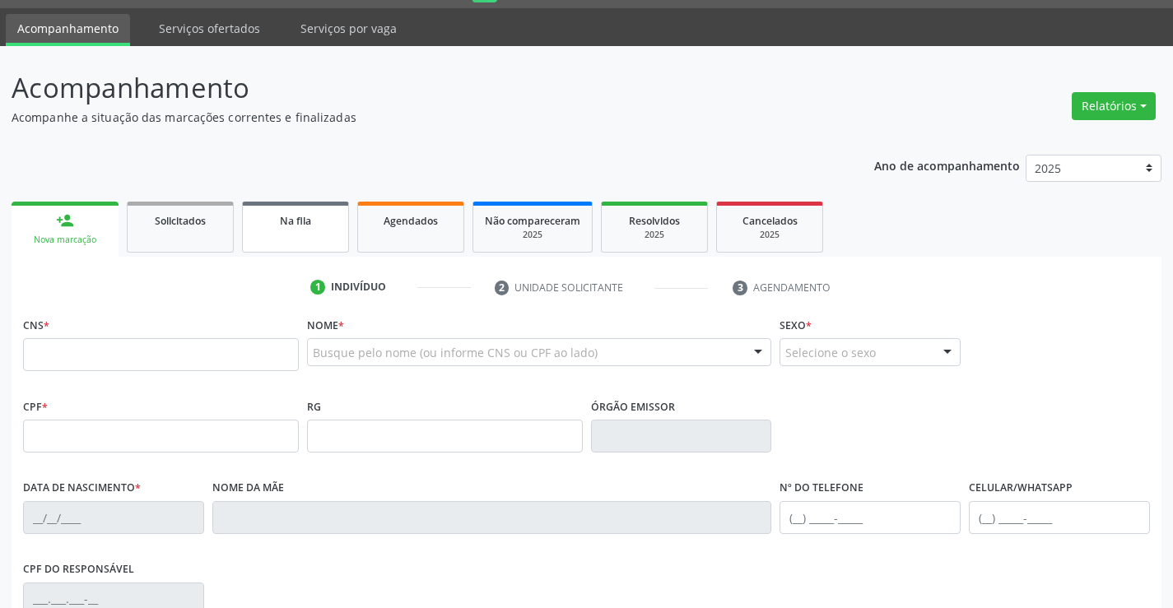
scroll to position [37, 0]
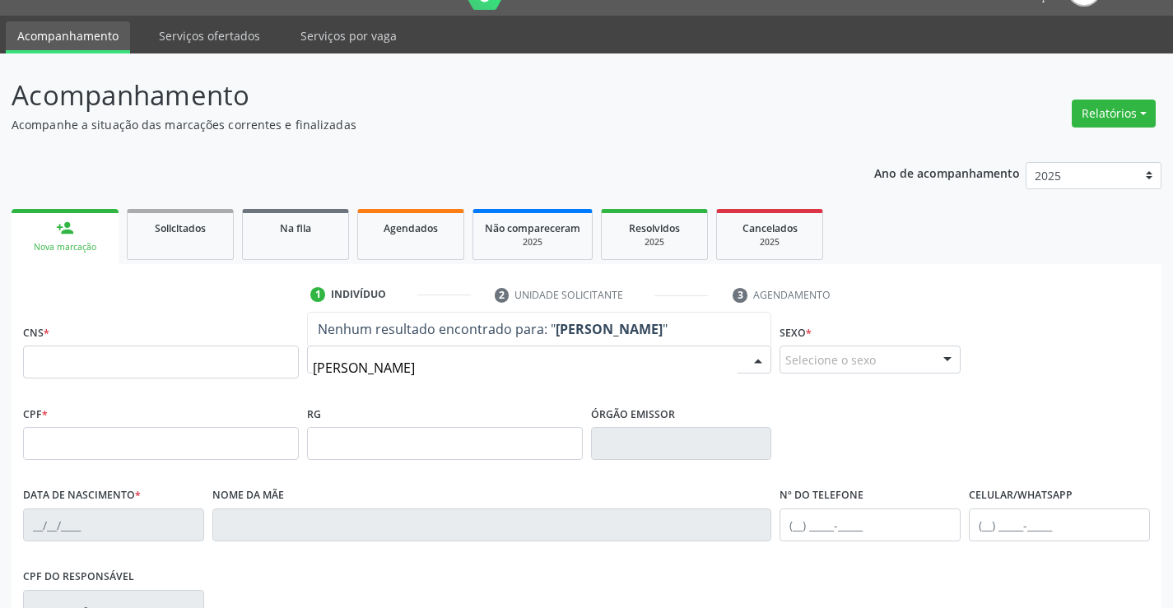
type input "[PERSON_NAME]"
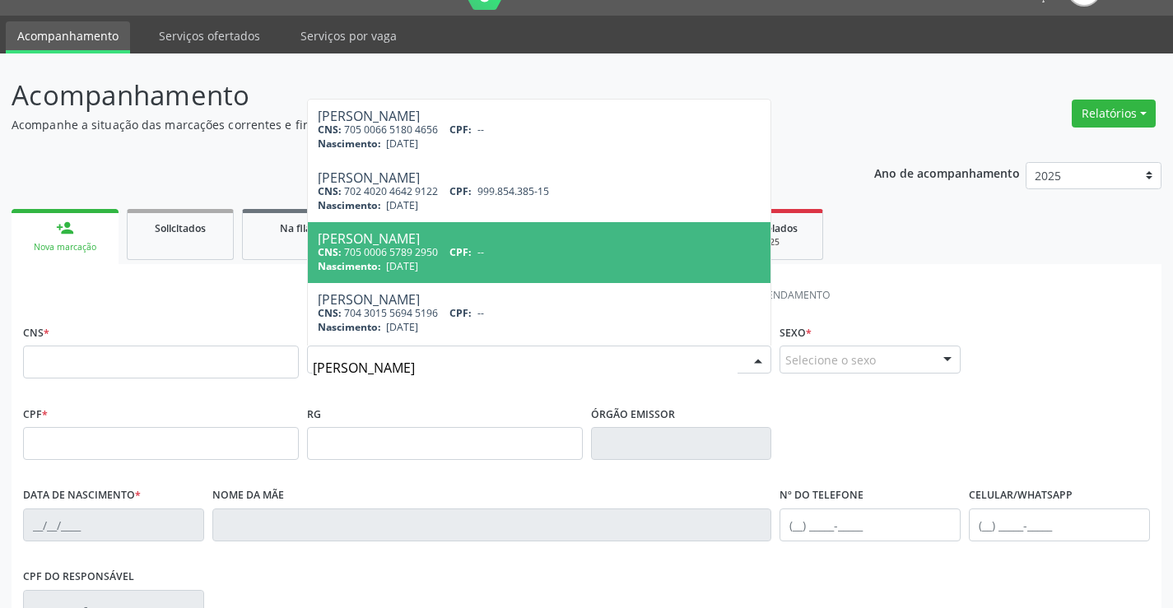
click at [421, 244] on div "[PERSON_NAME]" at bounding box center [540, 238] width 444 height 13
type input "705 0006 5789 2950"
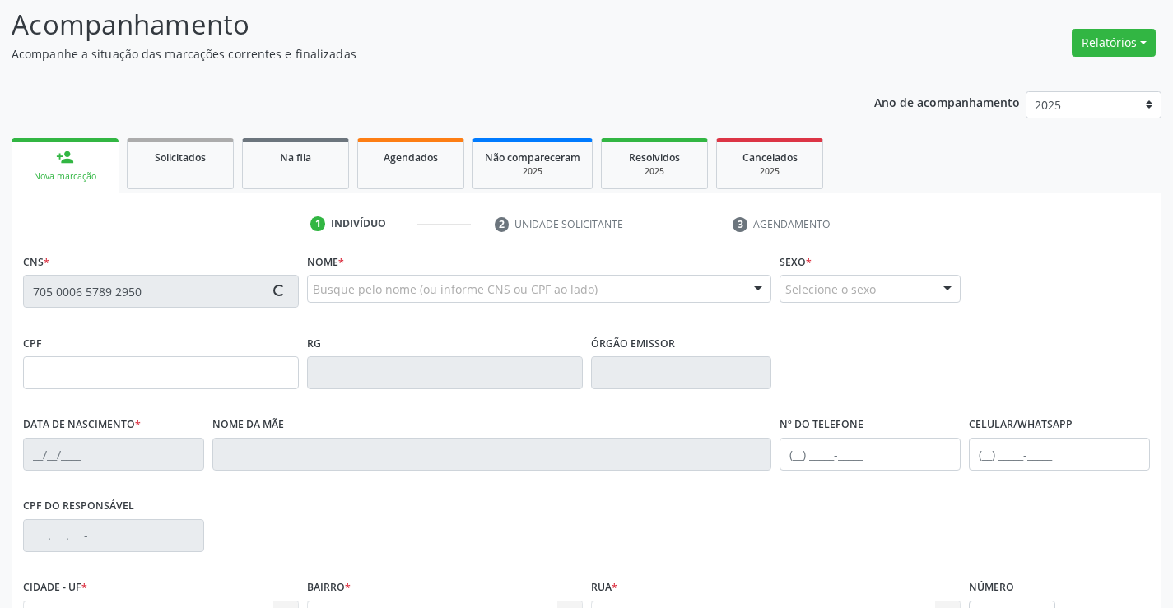
scroll to position [284, 0]
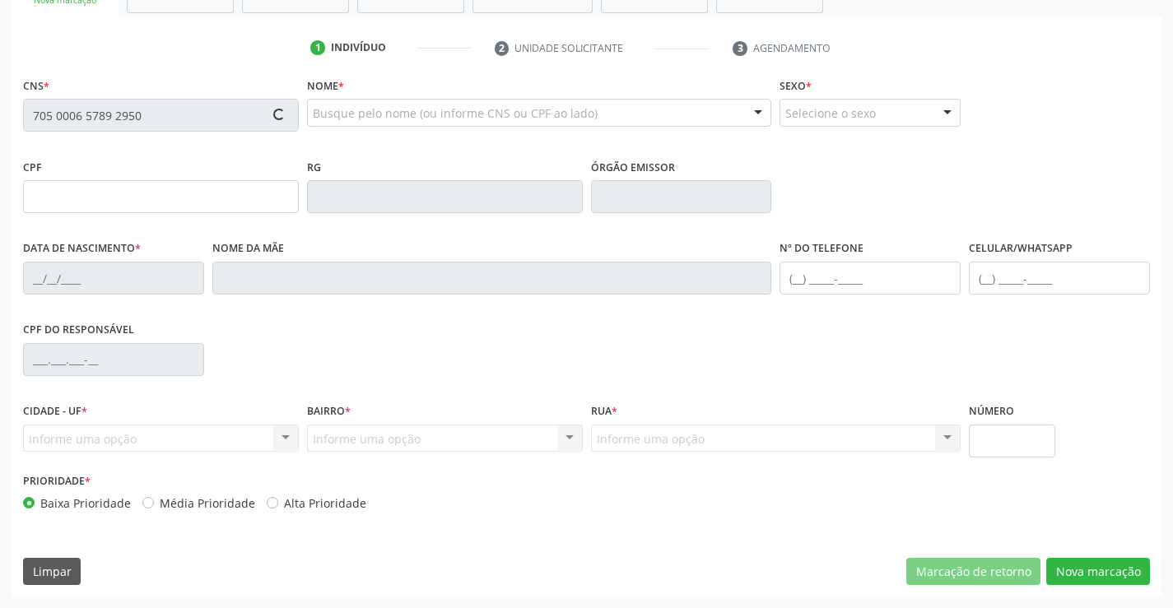
type input "0262771667"
type input "[DATE]"
type input "[PHONE_NUMBER]"
type input "SN"
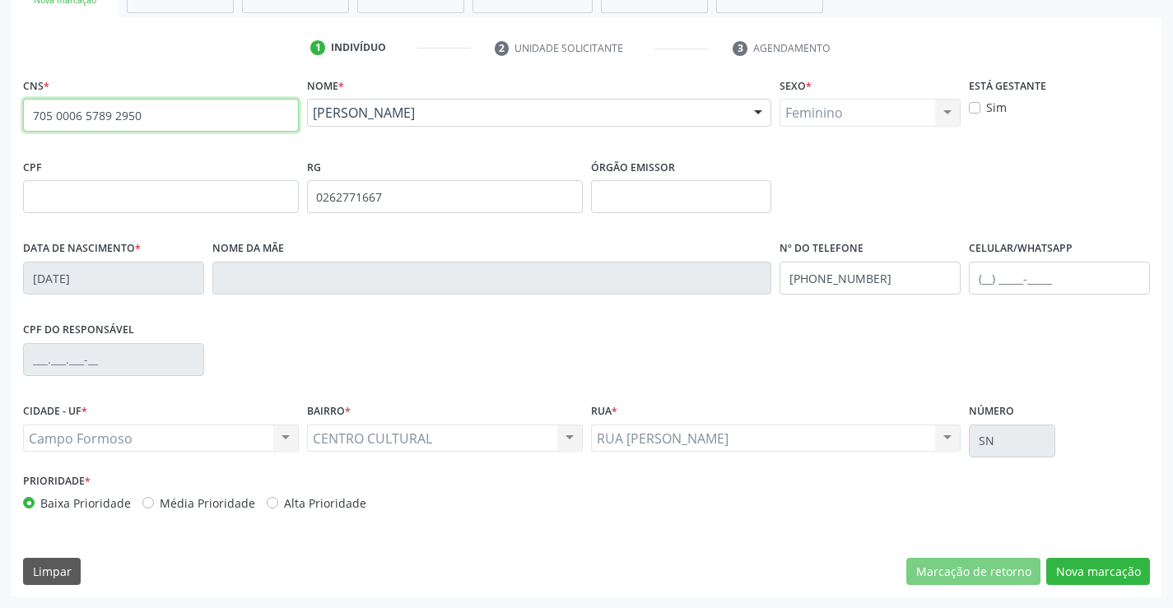
drag, startPoint x: 188, startPoint y: 116, endPoint x: 39, endPoint y: 113, distance: 149.0
click at [30, 116] on input "705 0006 5789 2950" at bounding box center [161, 115] width 276 height 33
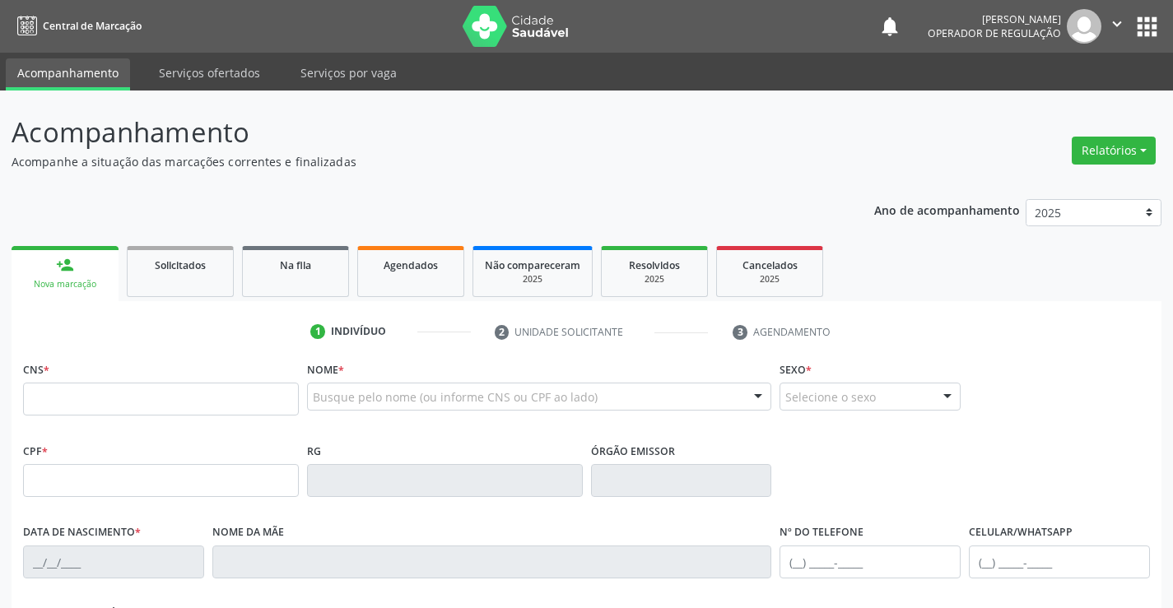
drag, startPoint x: 496, startPoint y: 172, endPoint x: 484, endPoint y: 157, distance: 18.8
click at [496, 171] on div "Acompanhamento Acompanhe a situação das marcações correntes e finalizadas Relat…" at bounding box center [587, 496] width 1150 height 769
click at [491, 162] on p "Acompanhe a situação das marcações correntes e finalizadas" at bounding box center [414, 161] width 805 height 17
click at [133, 399] on input "text" at bounding box center [161, 399] width 276 height 33
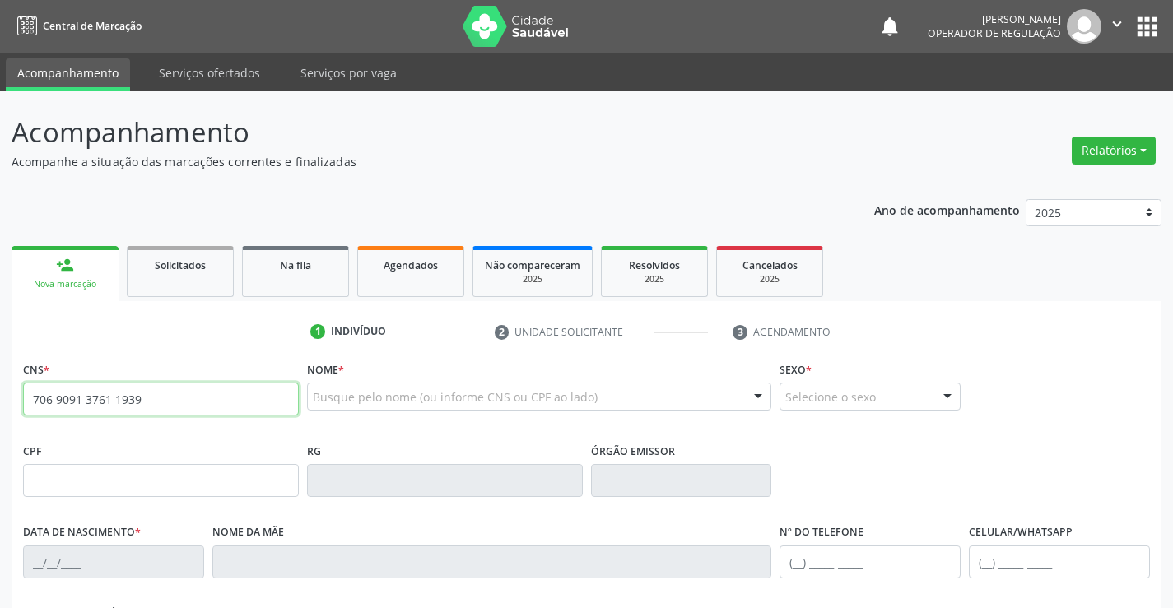
type input "706 9091 3761 1939"
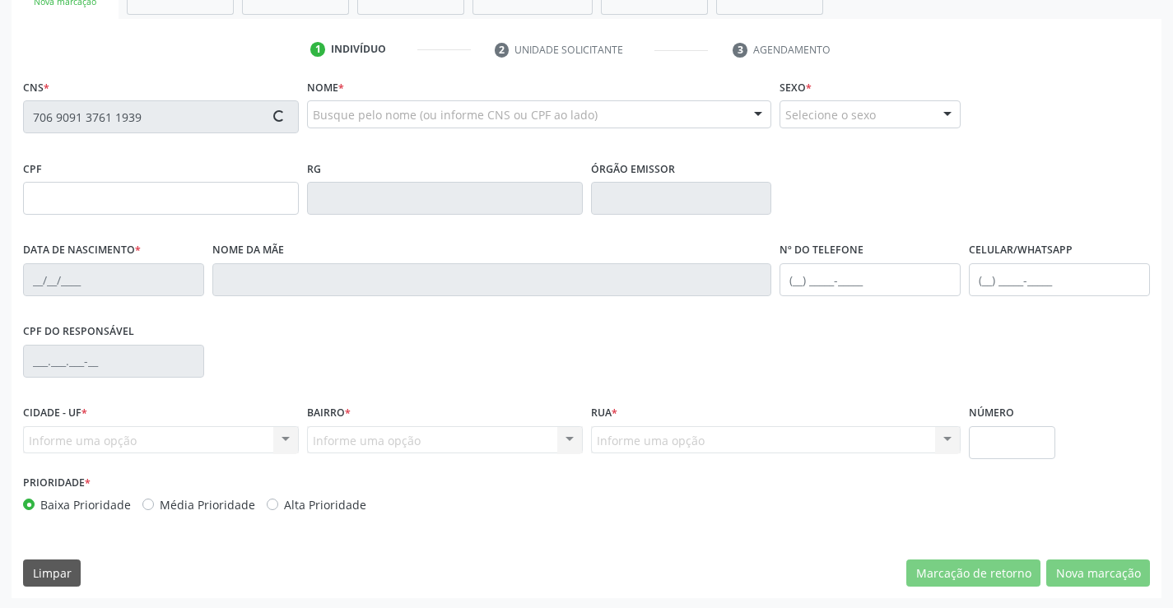
scroll to position [284, 0]
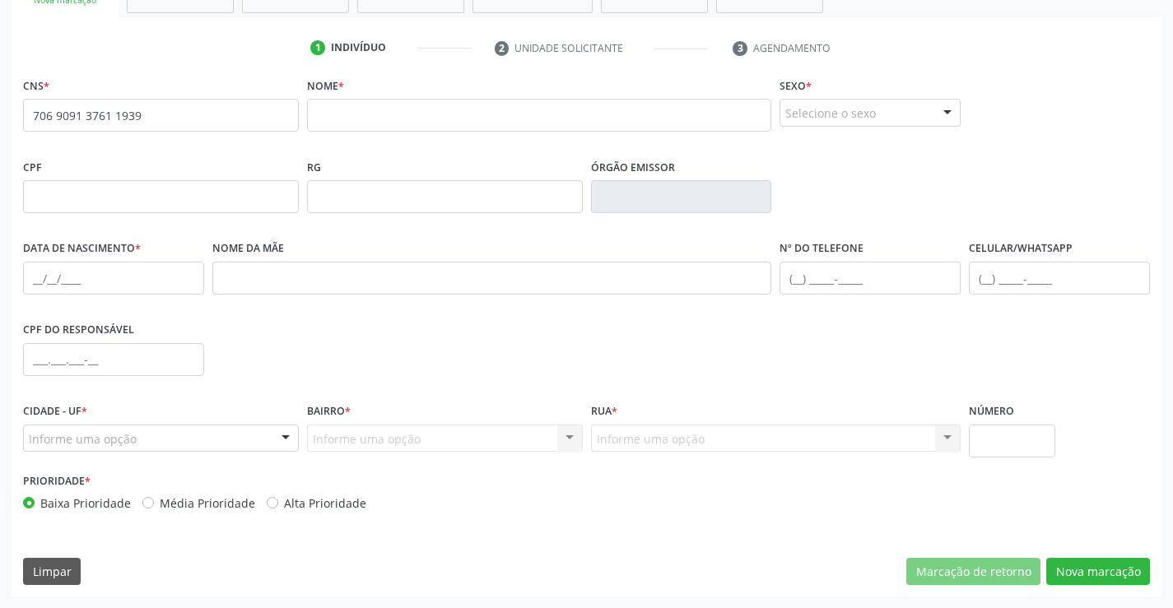
drag, startPoint x: 408, startPoint y: 135, endPoint x: 407, endPoint y: 124, distance: 10.7
click at [408, 128] on fieldset "Nome *" at bounding box center [539, 108] width 465 height 70
click at [407, 116] on input "text" at bounding box center [539, 115] width 465 height 33
type input "ORENILDES GOMES FERREIRA"
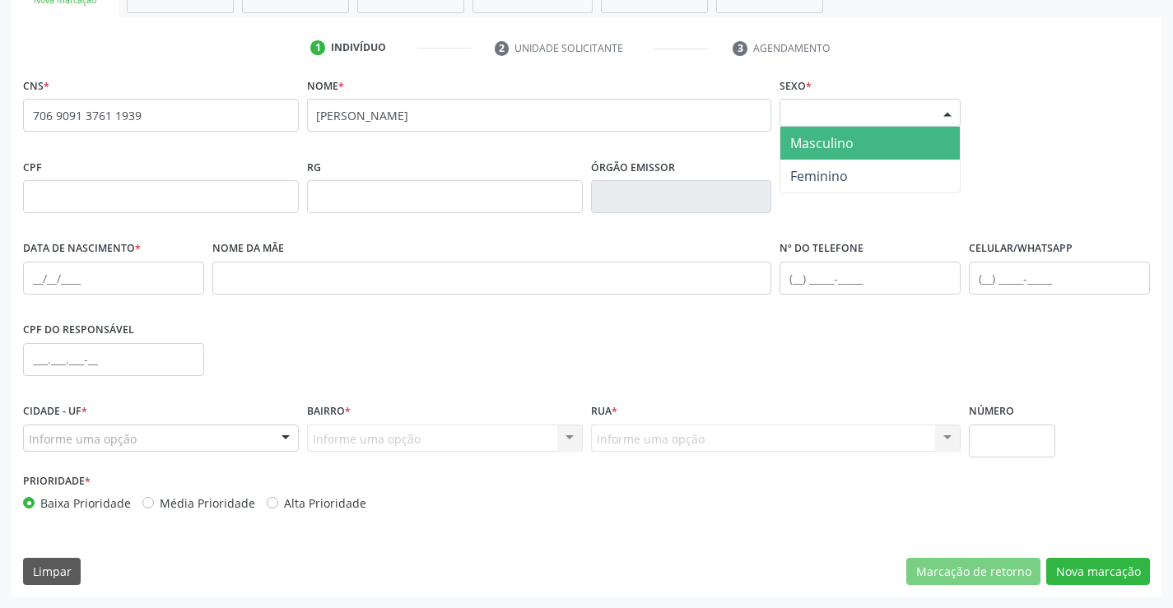
click at [910, 116] on div "Selecione o sexo" at bounding box center [870, 113] width 181 height 28
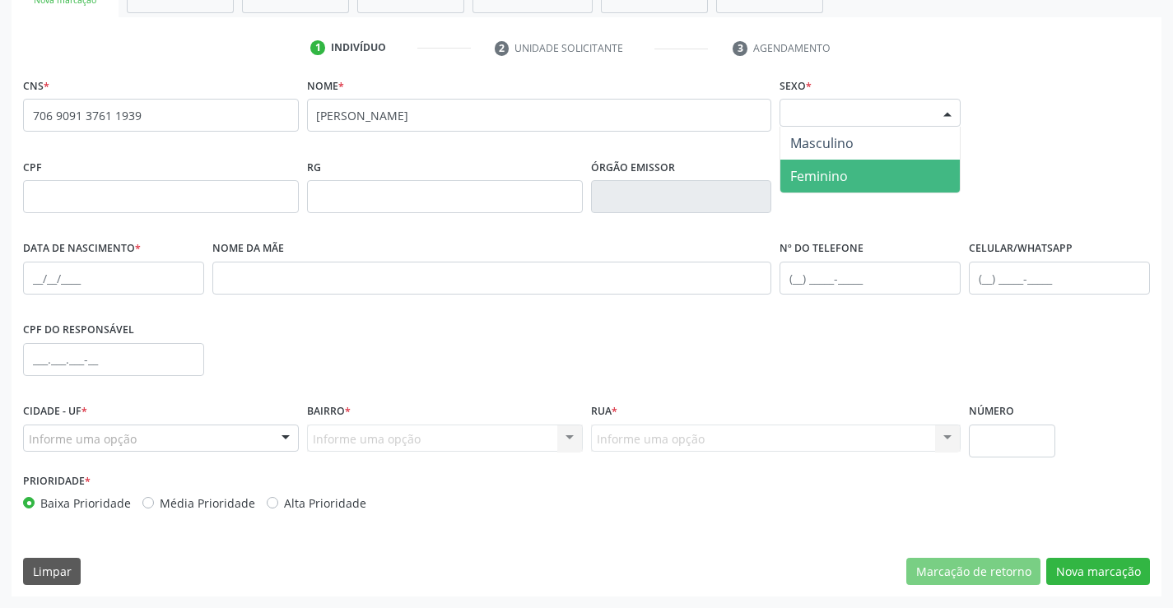
click at [850, 180] on span "Feminino" at bounding box center [869, 176] width 179 height 33
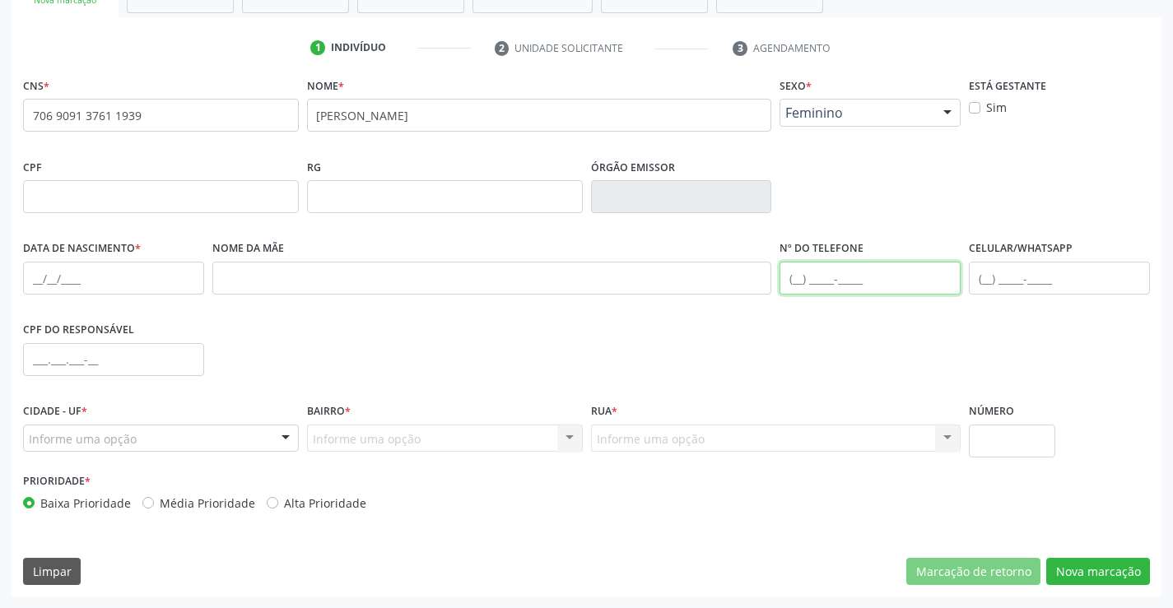
click at [840, 282] on input "text" at bounding box center [870, 278] width 181 height 33
click at [137, 283] on input "text" at bounding box center [113, 278] width 181 height 33
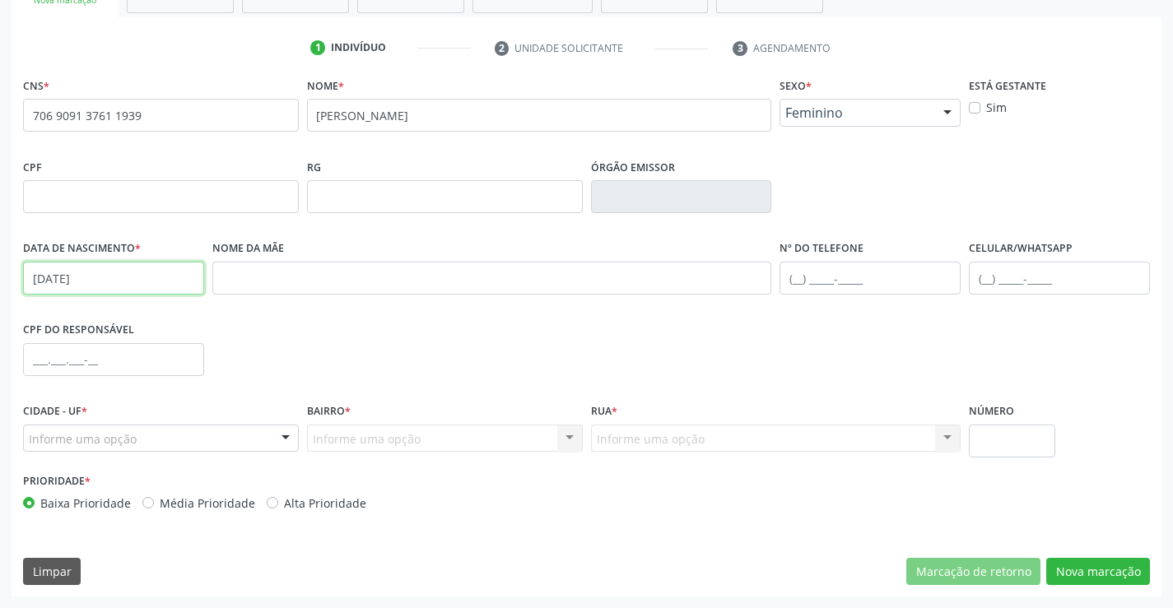
type input "08/05/1958"
click at [182, 443] on div "Informe uma opção" at bounding box center [161, 439] width 276 height 28
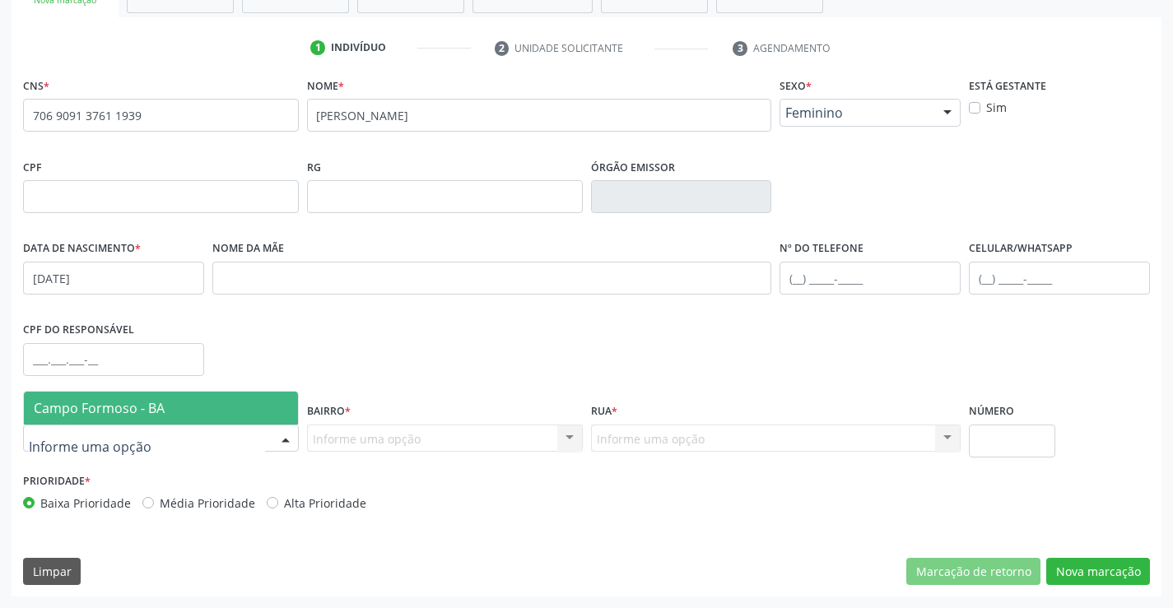
click at [137, 416] on span "Campo Formoso - BA" at bounding box center [99, 408] width 131 height 18
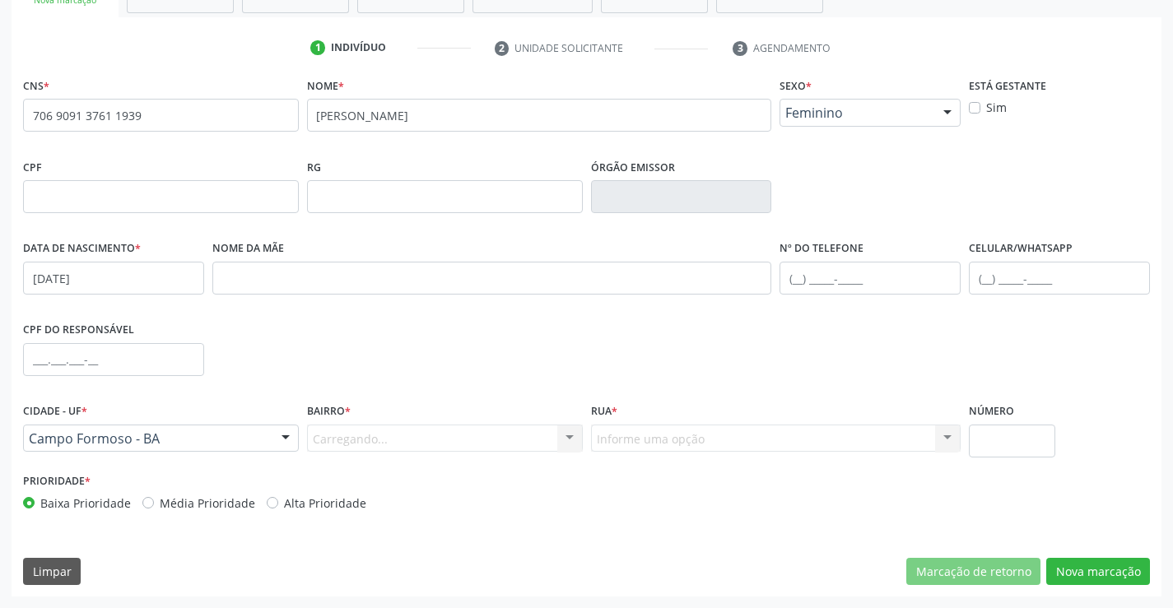
click at [554, 440] on div "Carregando... Nenhum resultado encontrado para: " " Nenhuma opção encontrada. D…" at bounding box center [445, 439] width 276 height 28
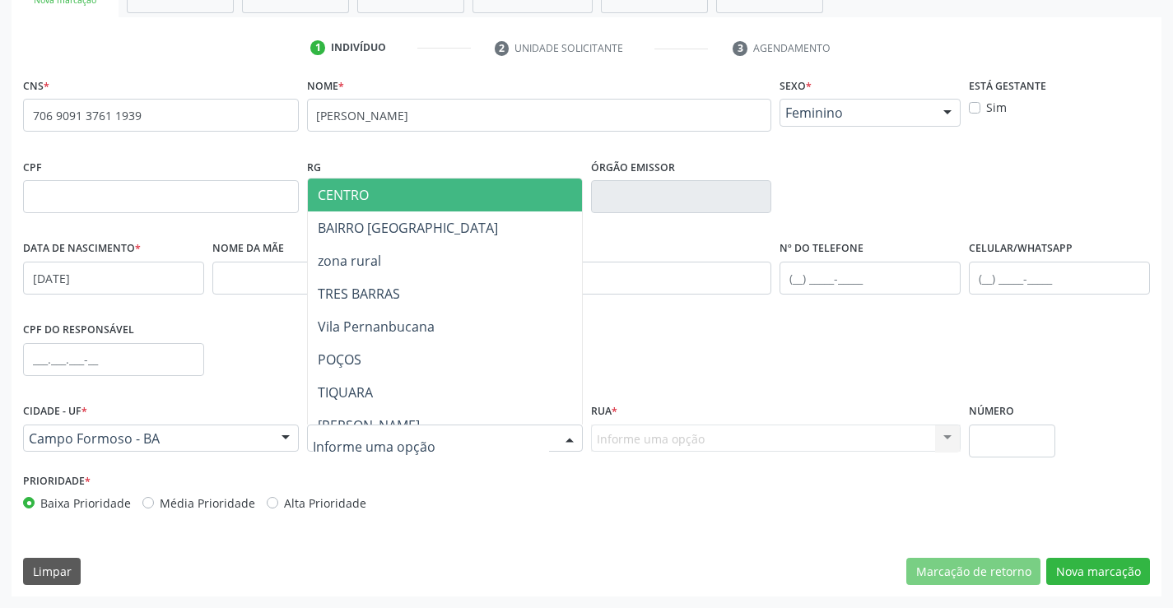
click at [563, 438] on div at bounding box center [569, 440] width 25 height 28
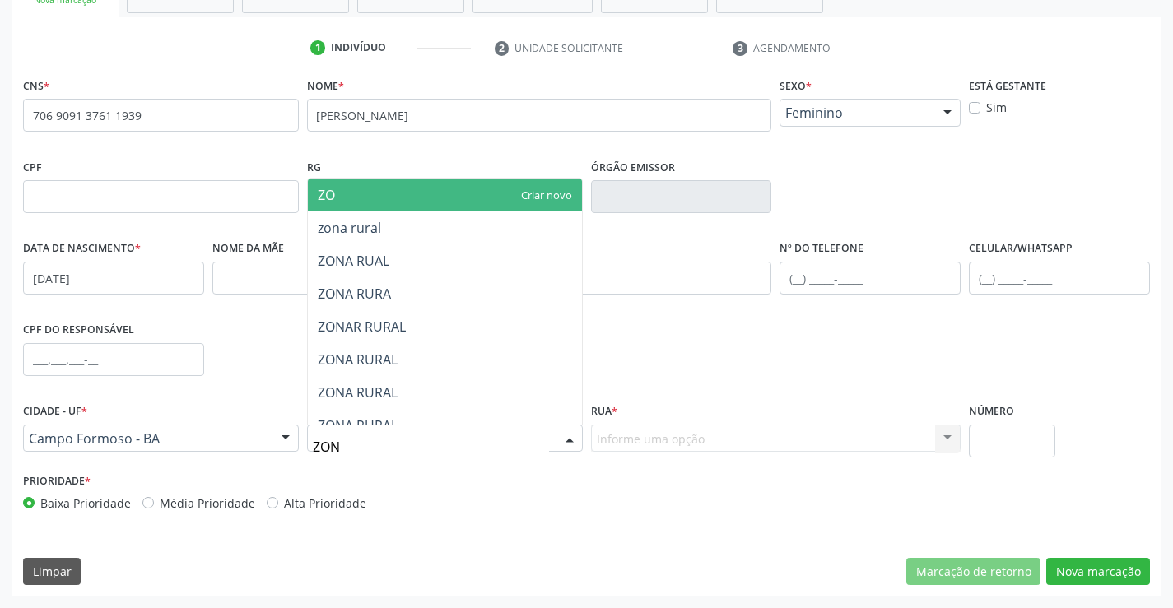
type input "ZONA"
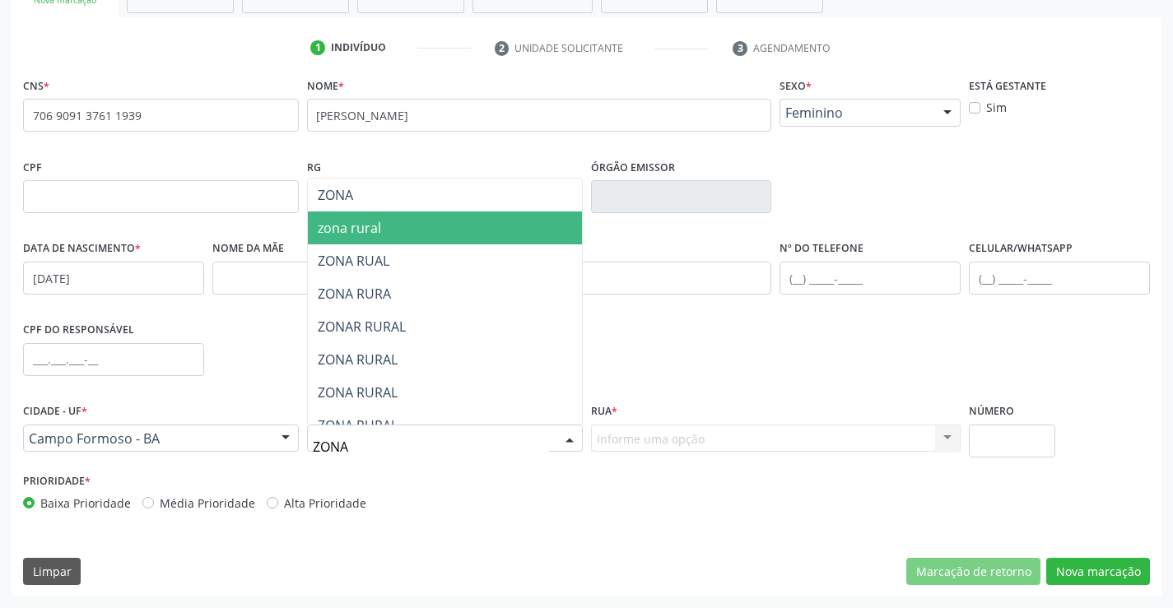
drag, startPoint x: 407, startPoint y: 216, endPoint x: 585, endPoint y: 370, distance: 236.4
click at [407, 216] on span "zona rural" at bounding box center [445, 228] width 274 height 33
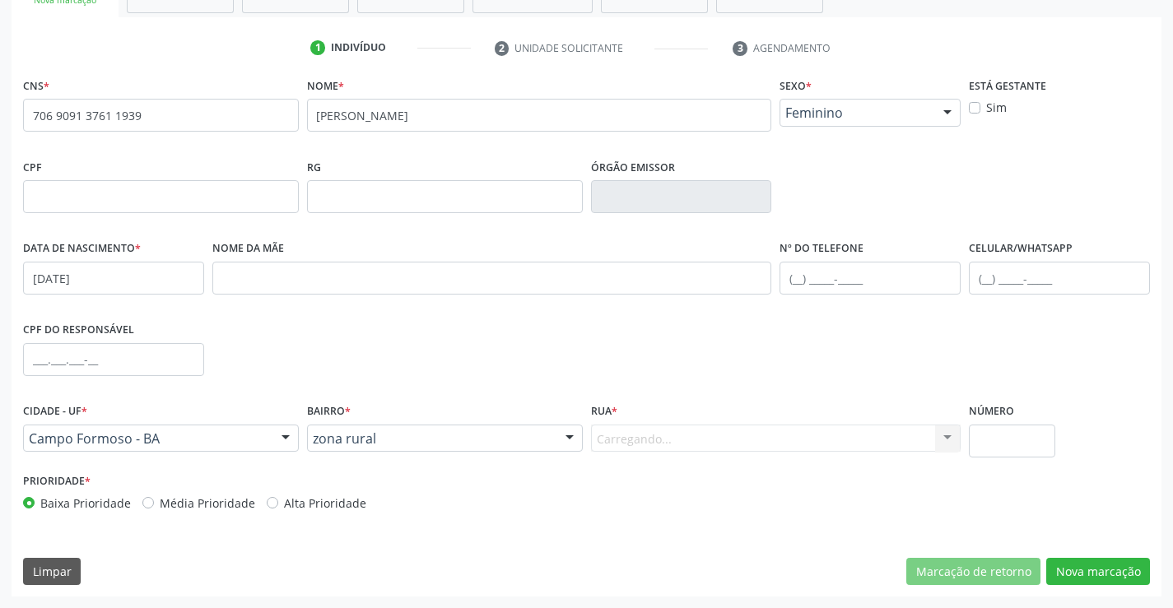
click at [622, 429] on div "Carregando... Nenhum resultado encontrado para: " " Nenhuma opção encontrada. D…" at bounding box center [776, 439] width 370 height 28
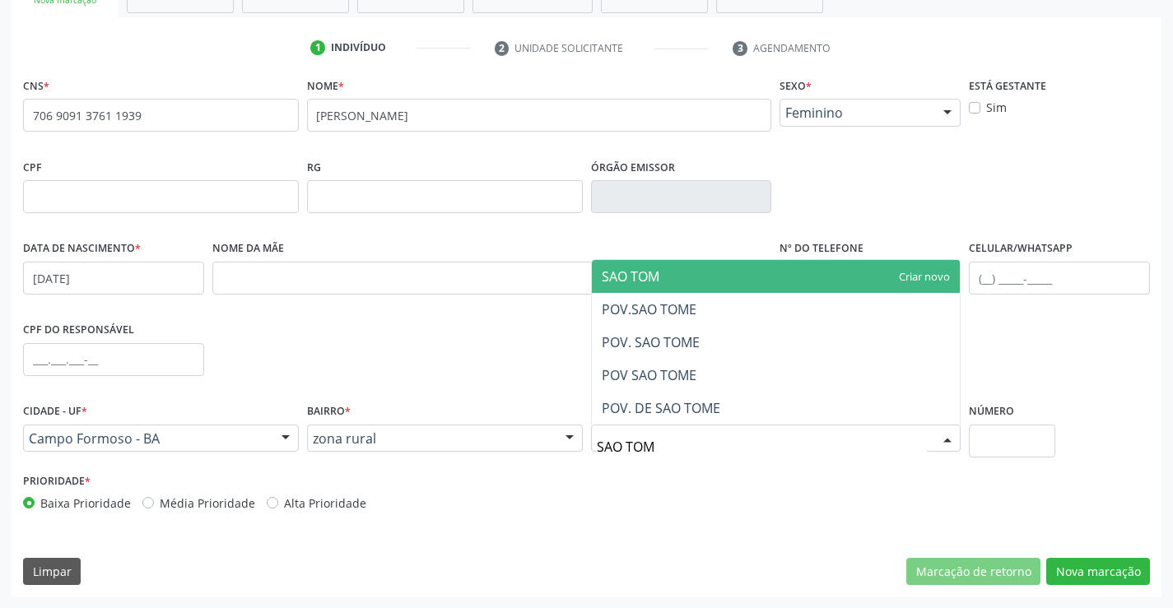
type input "SAO TOME"
click at [684, 416] on span "POV. DE SAO TOME" at bounding box center [661, 408] width 119 height 18
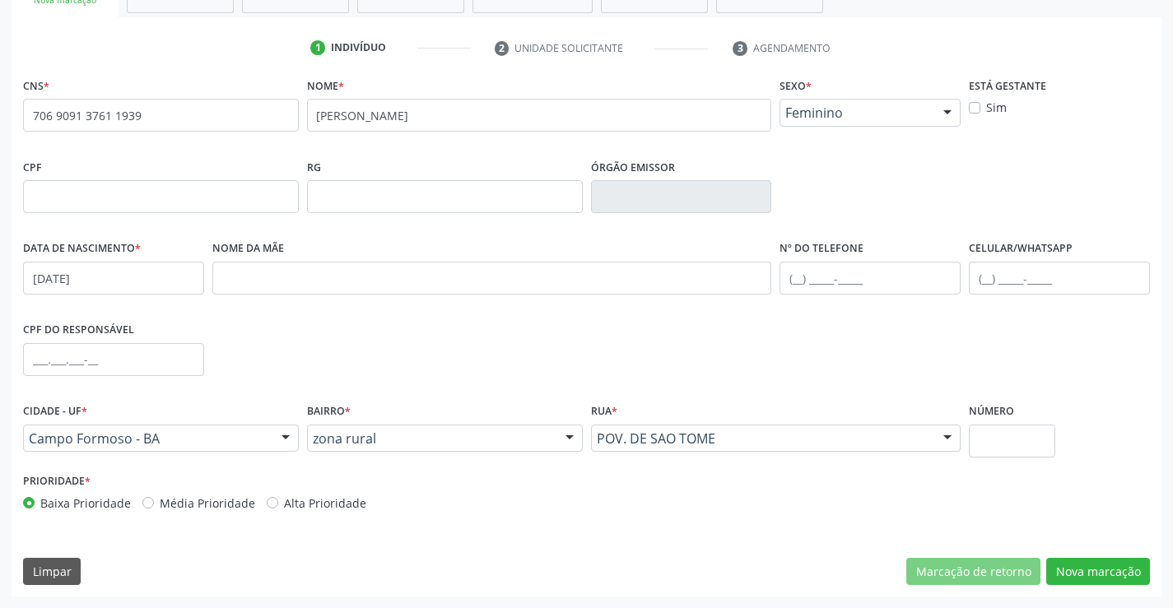
click at [1101, 551] on div "CNS * 706 9091 3761 1939 none Nome * ORENILDES GOMES FERREIRA Sexo * Feminino M…" at bounding box center [587, 335] width 1150 height 524
click at [867, 292] on input "text" at bounding box center [870, 278] width 181 height 33
click at [1090, 563] on button "Nova marcação" at bounding box center [1098, 572] width 104 height 28
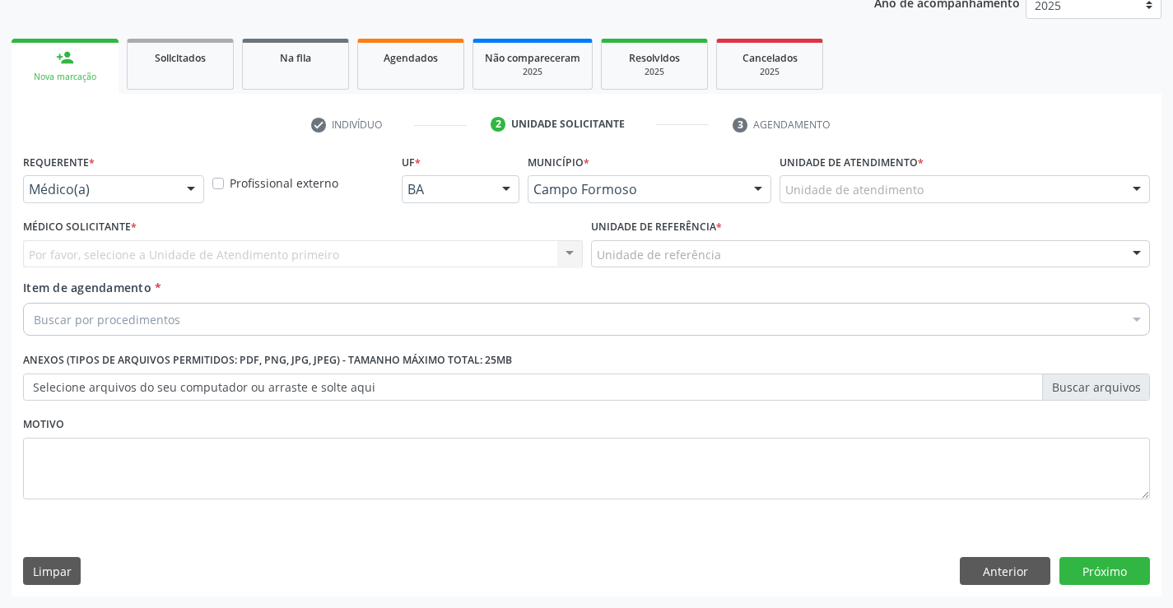
scroll to position [207, 0]
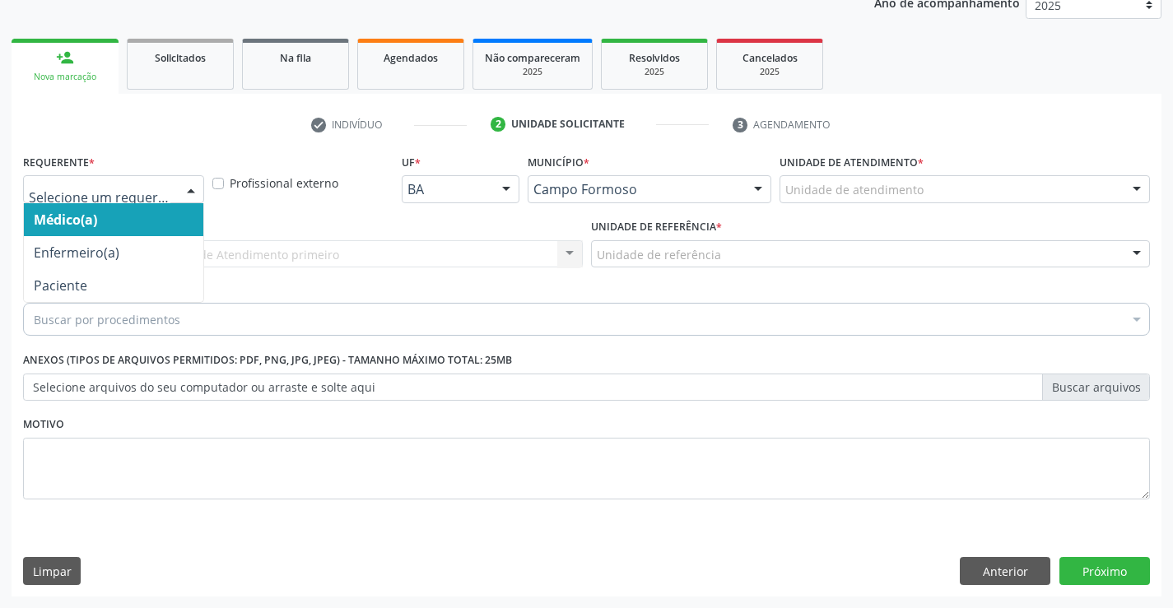
drag, startPoint x: 109, startPoint y: 183, endPoint x: 69, endPoint y: 240, distance: 70.3
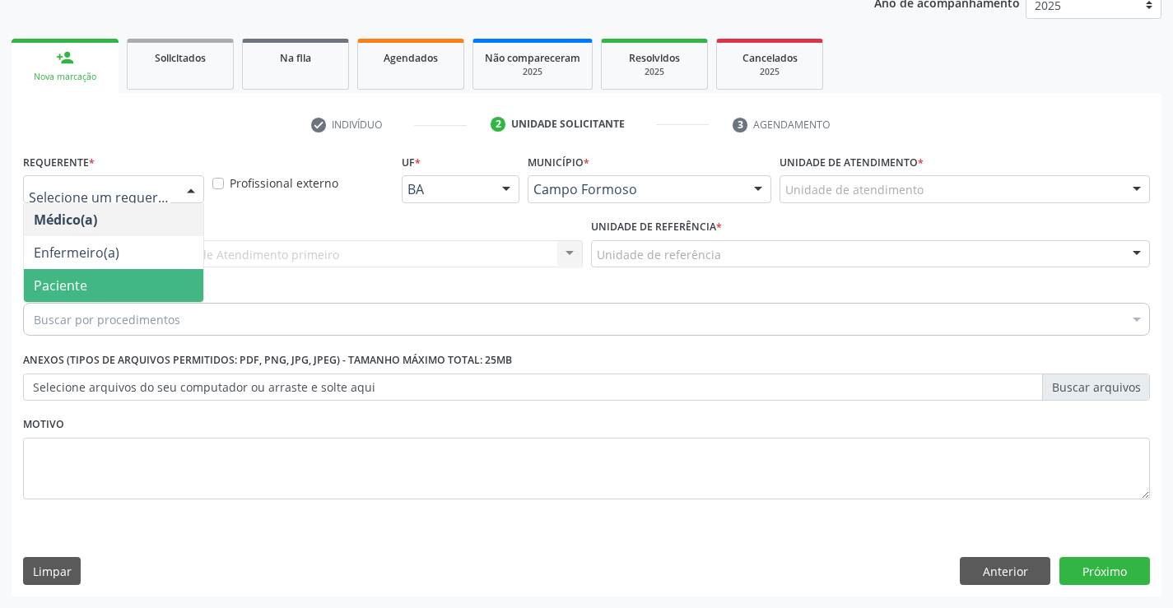
drag, startPoint x: 69, startPoint y: 286, endPoint x: 155, endPoint y: 264, distance: 88.5
click at [72, 286] on span "Paciente" at bounding box center [61, 286] width 54 height 18
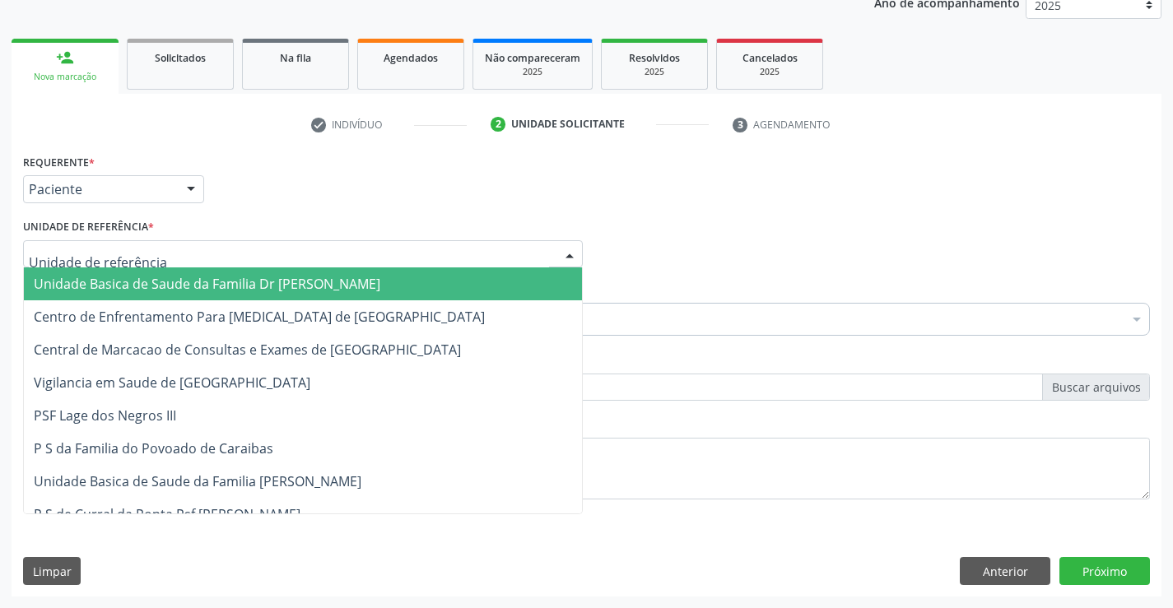
click at [168, 261] on div at bounding box center [303, 254] width 560 height 28
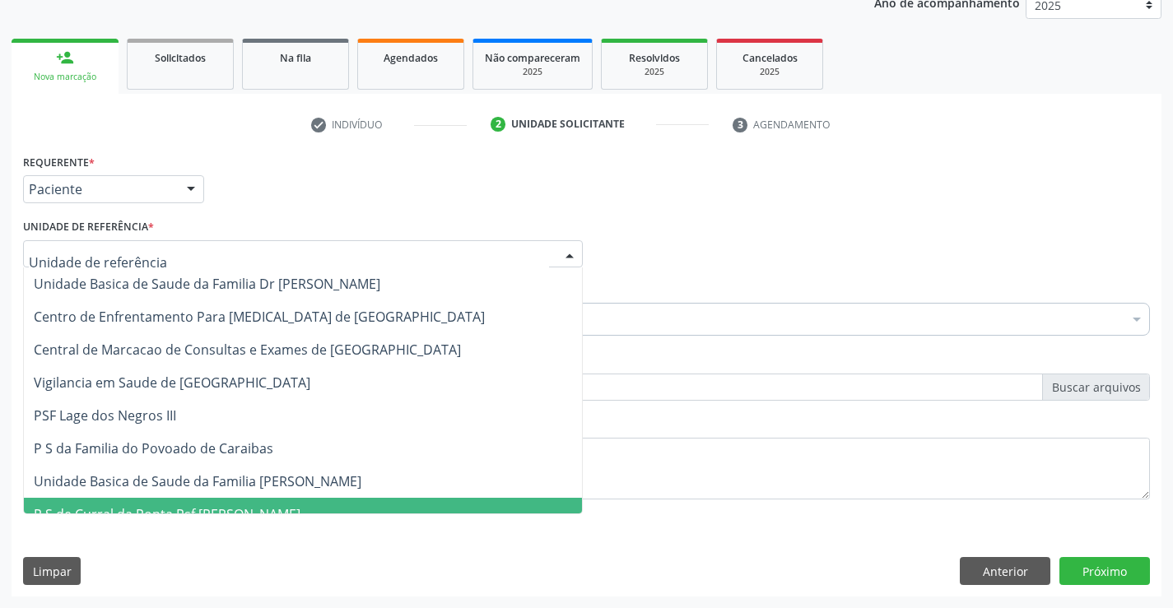
drag, startPoint x: 218, startPoint y: 509, endPoint x: 199, endPoint y: 470, distance: 43.1
click at [216, 505] on span "P S de Curral da Ponta Psf [PERSON_NAME]" at bounding box center [167, 514] width 267 height 18
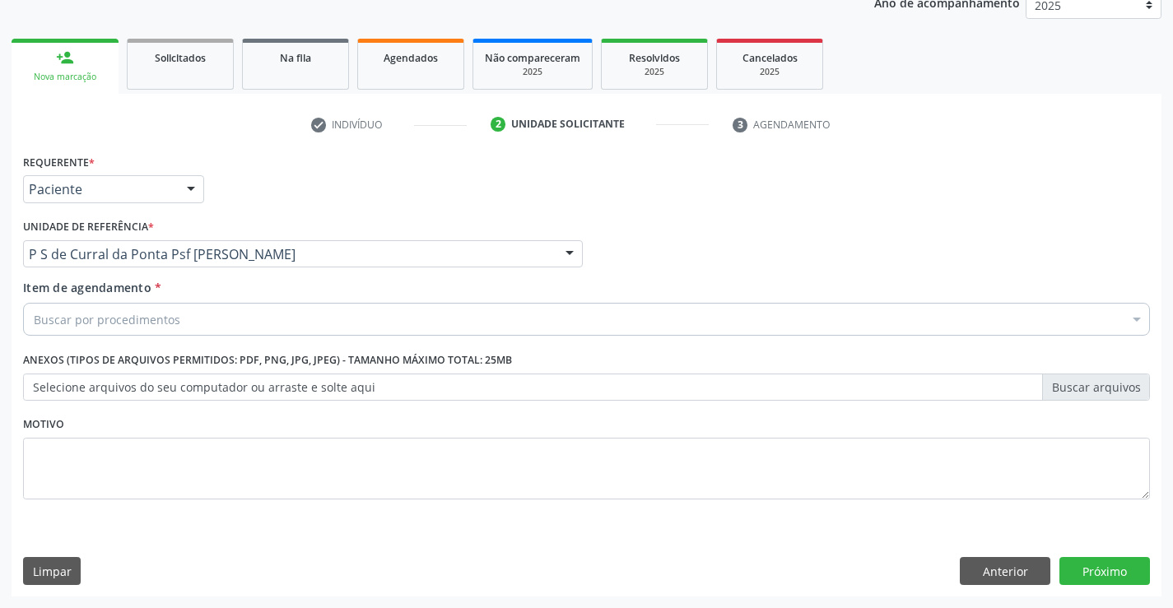
click at [194, 334] on div "Buscar por procedimentos" at bounding box center [586, 319] width 1127 height 33
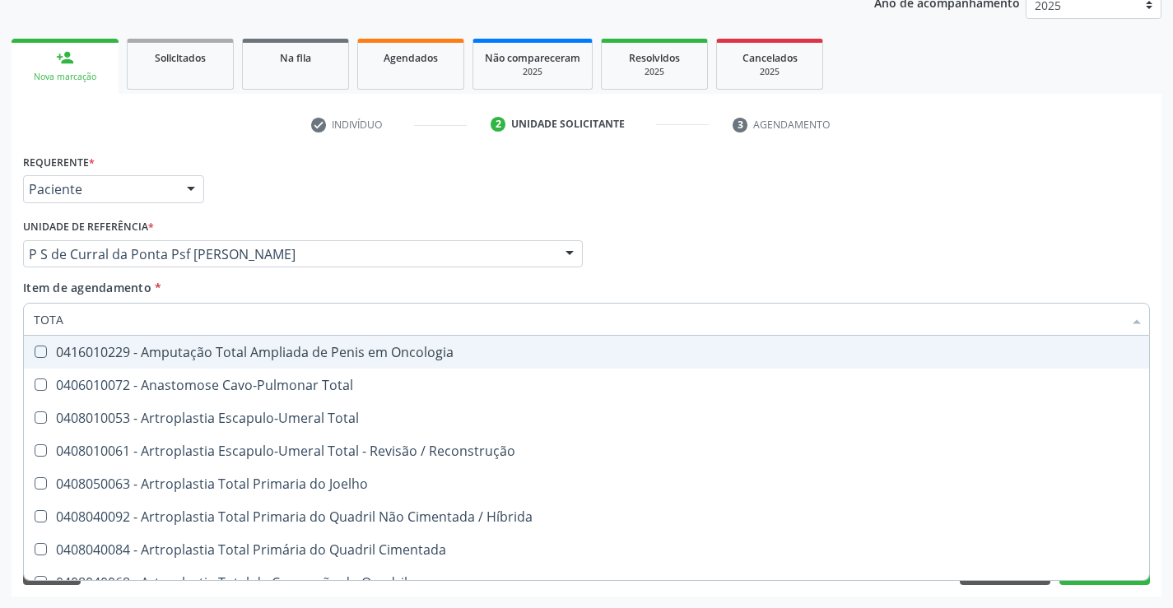
type input "TOTAL"
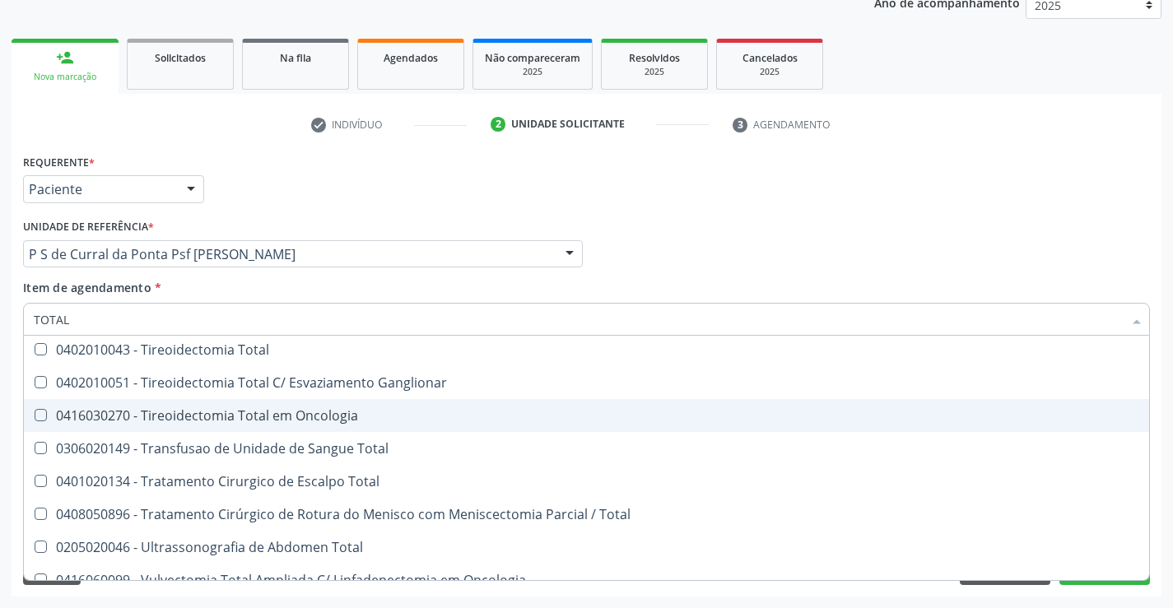
scroll to position [2686, 0]
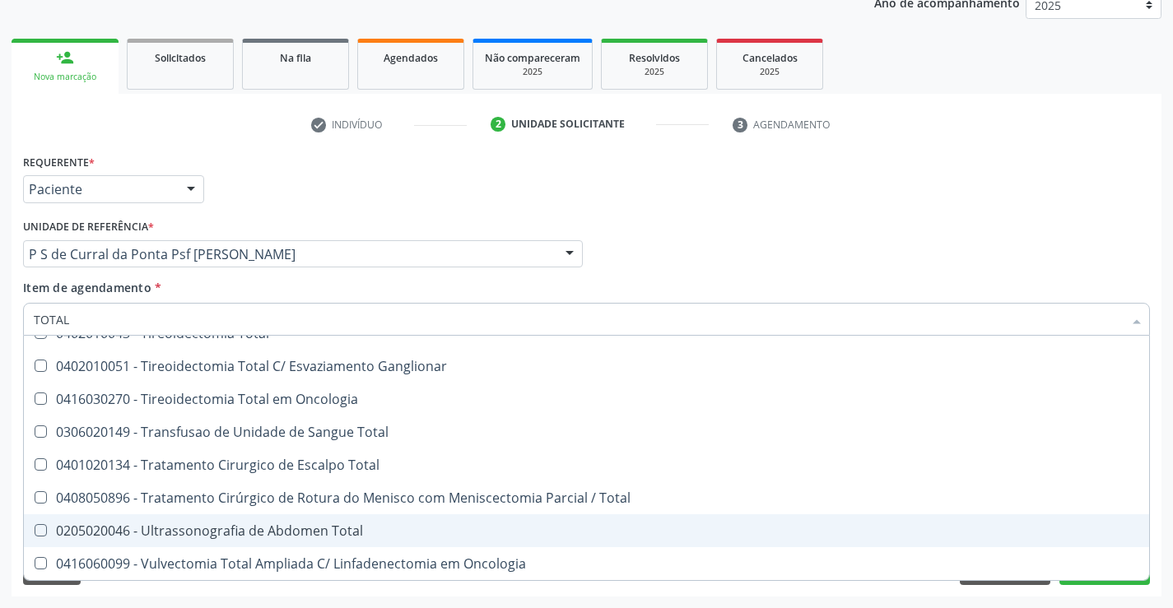
click at [320, 532] on div "0205020046 - Ultrassonografia de Abdomen Total" at bounding box center [587, 530] width 1106 height 13
checkbox Total "true"
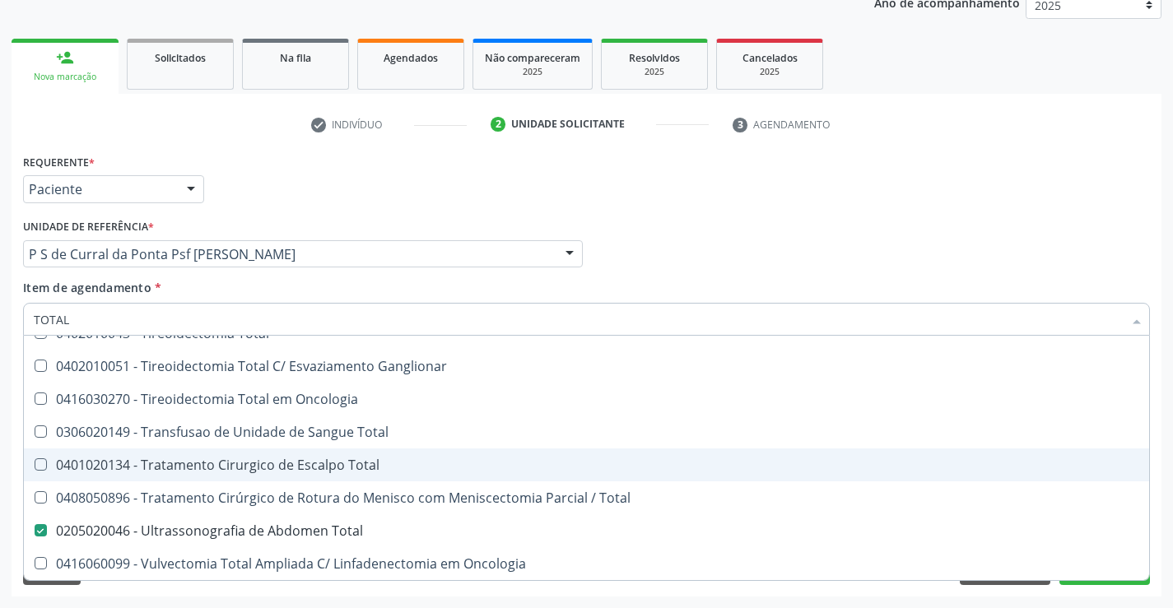
click at [971, 236] on div "Médico Solicitante Por favor, selecione a Unidade de Atendimento primeiro Nenhu…" at bounding box center [586, 247] width 1135 height 64
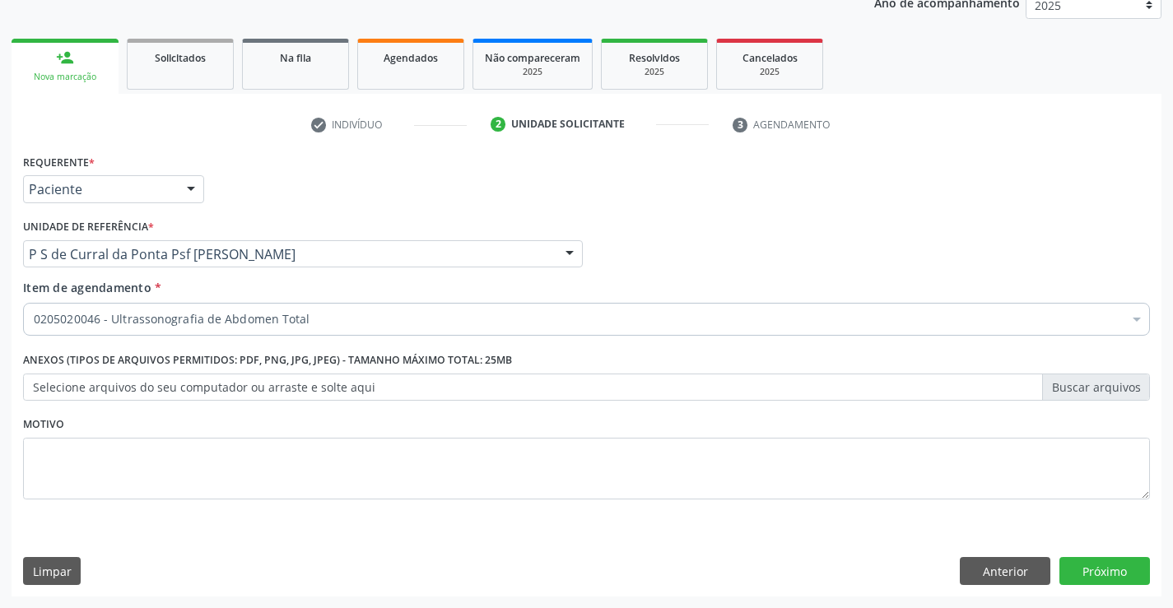
checkbox Total "true"
checkbox Agudizadas "false"
click at [1085, 572] on button "Próximo" at bounding box center [1104, 571] width 91 height 28
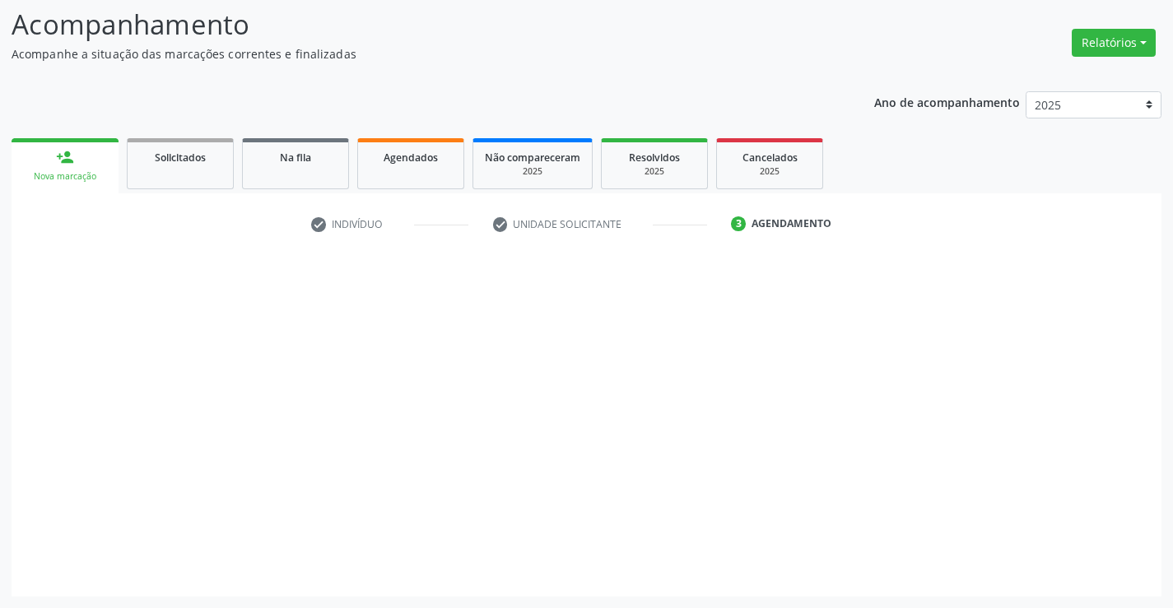
scroll to position [108, 0]
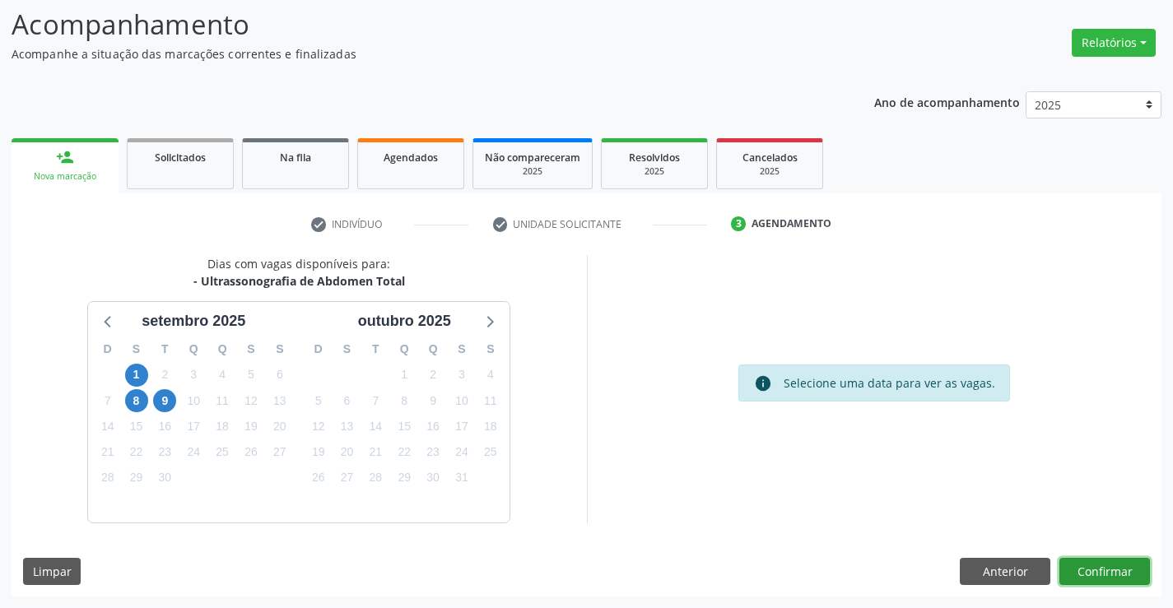
click at [1092, 567] on button "Confirmar" at bounding box center [1104, 572] width 91 height 28
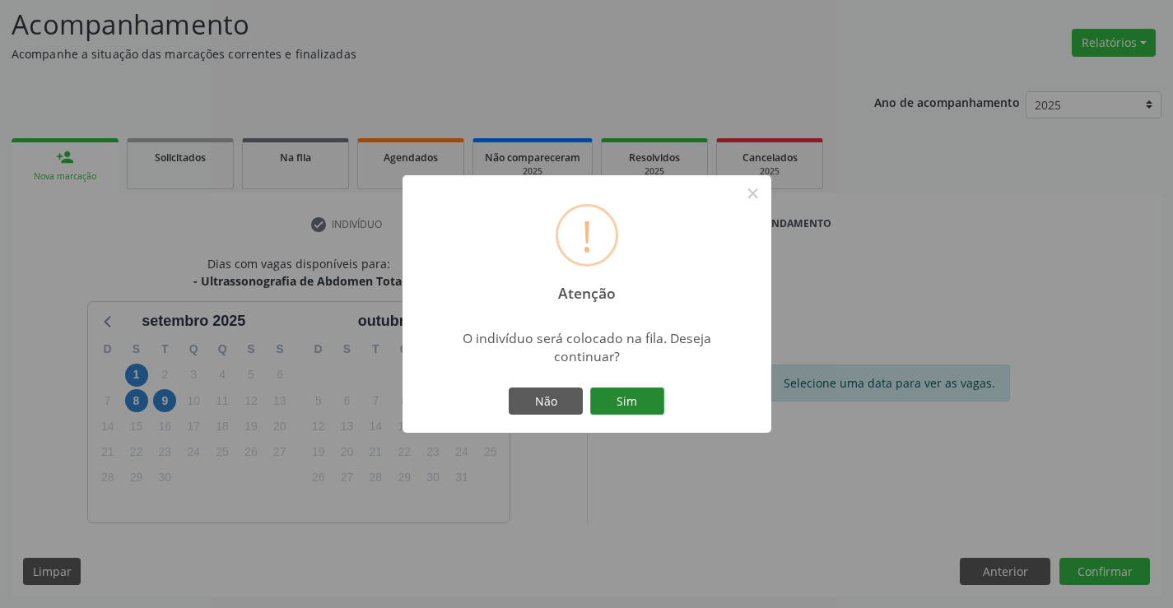
click at [631, 406] on button "Sim" at bounding box center [627, 402] width 74 height 28
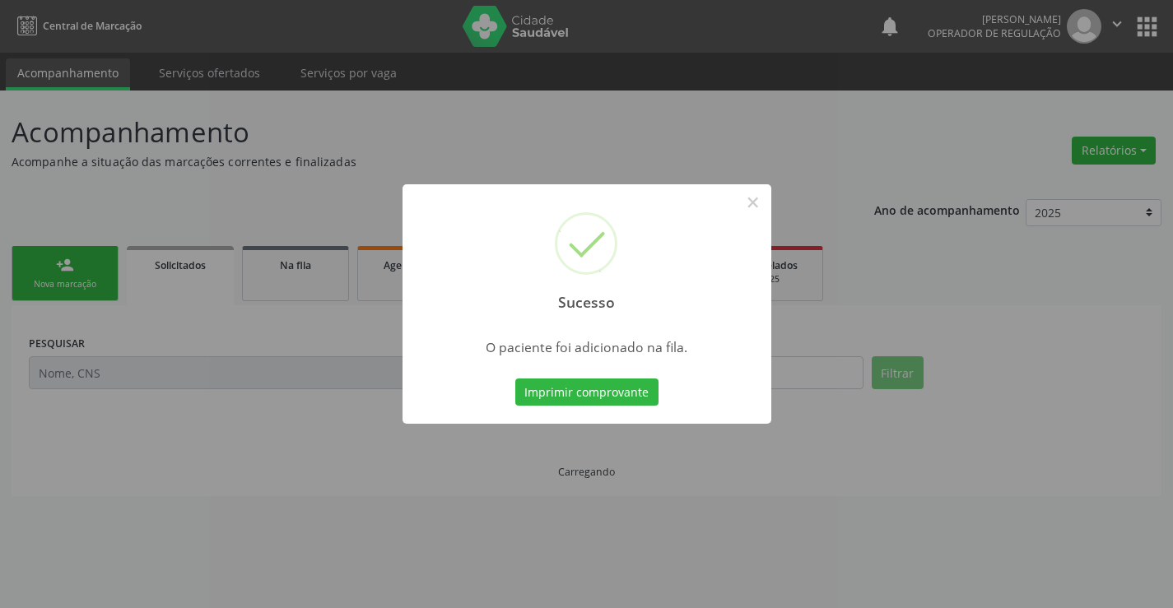
scroll to position [0, 0]
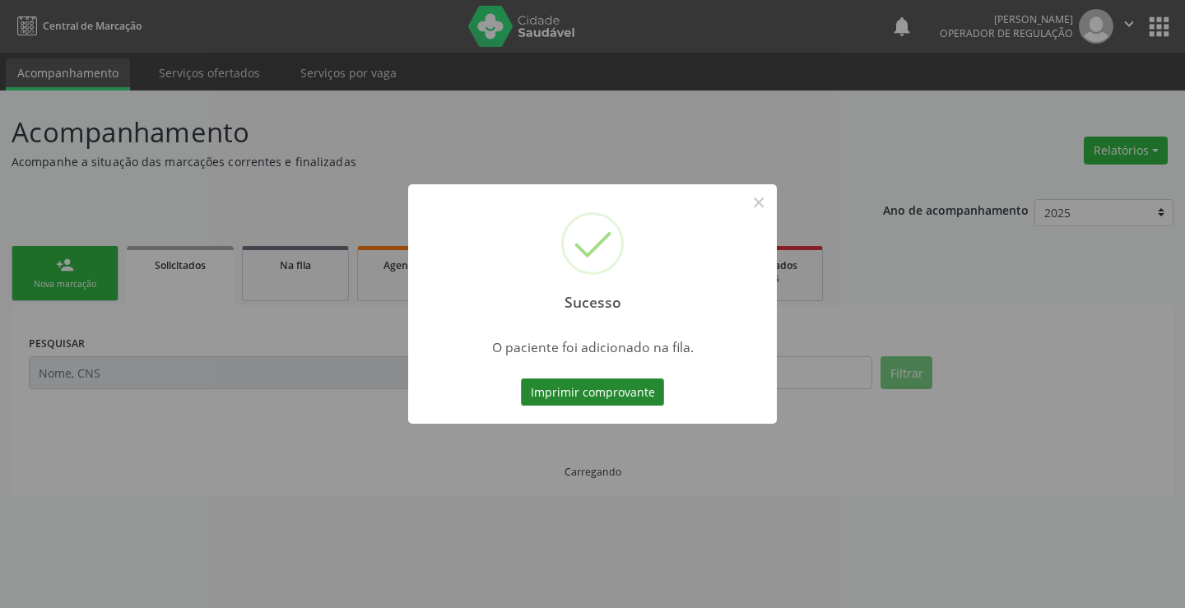
click at [640, 398] on button "Imprimir comprovante" at bounding box center [592, 393] width 143 height 28
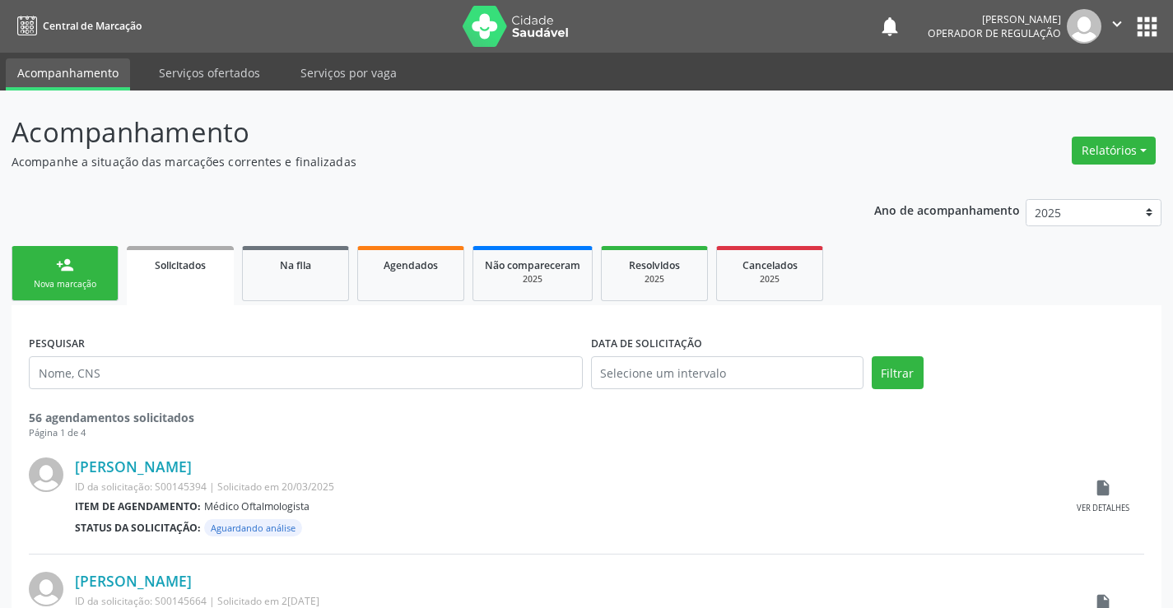
drag, startPoint x: 1114, startPoint y: 19, endPoint x: 1056, endPoint y: 62, distance: 71.8
click at [1115, 20] on icon "" at bounding box center [1117, 24] width 18 height 18
click at [1035, 105] on link "Sair" at bounding box center [1075, 100] width 114 height 23
